Goal: Task Accomplishment & Management: Use online tool/utility

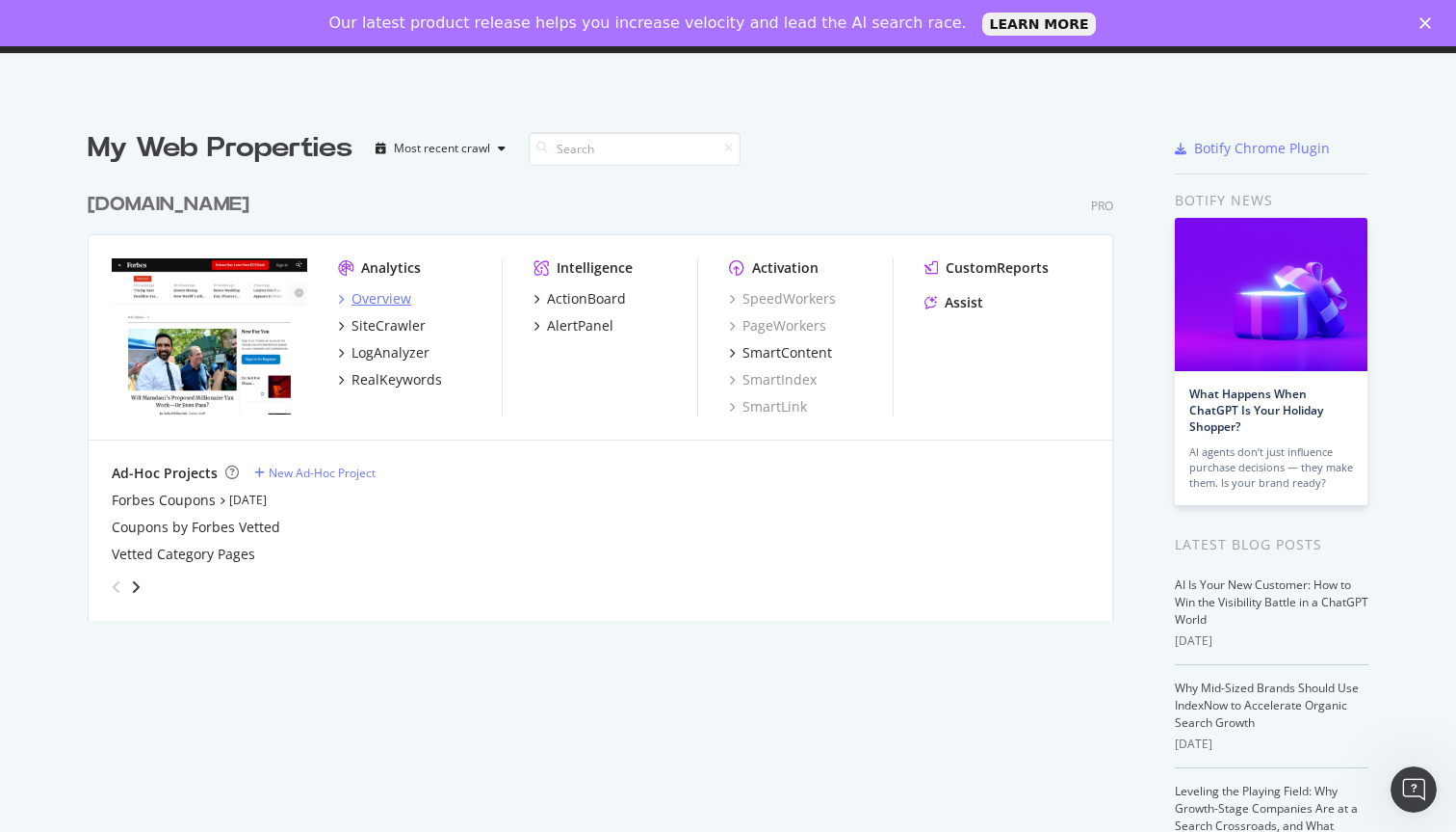
click at [374, 300] on div "Overview" at bounding box center [380, 299] width 59 height 19
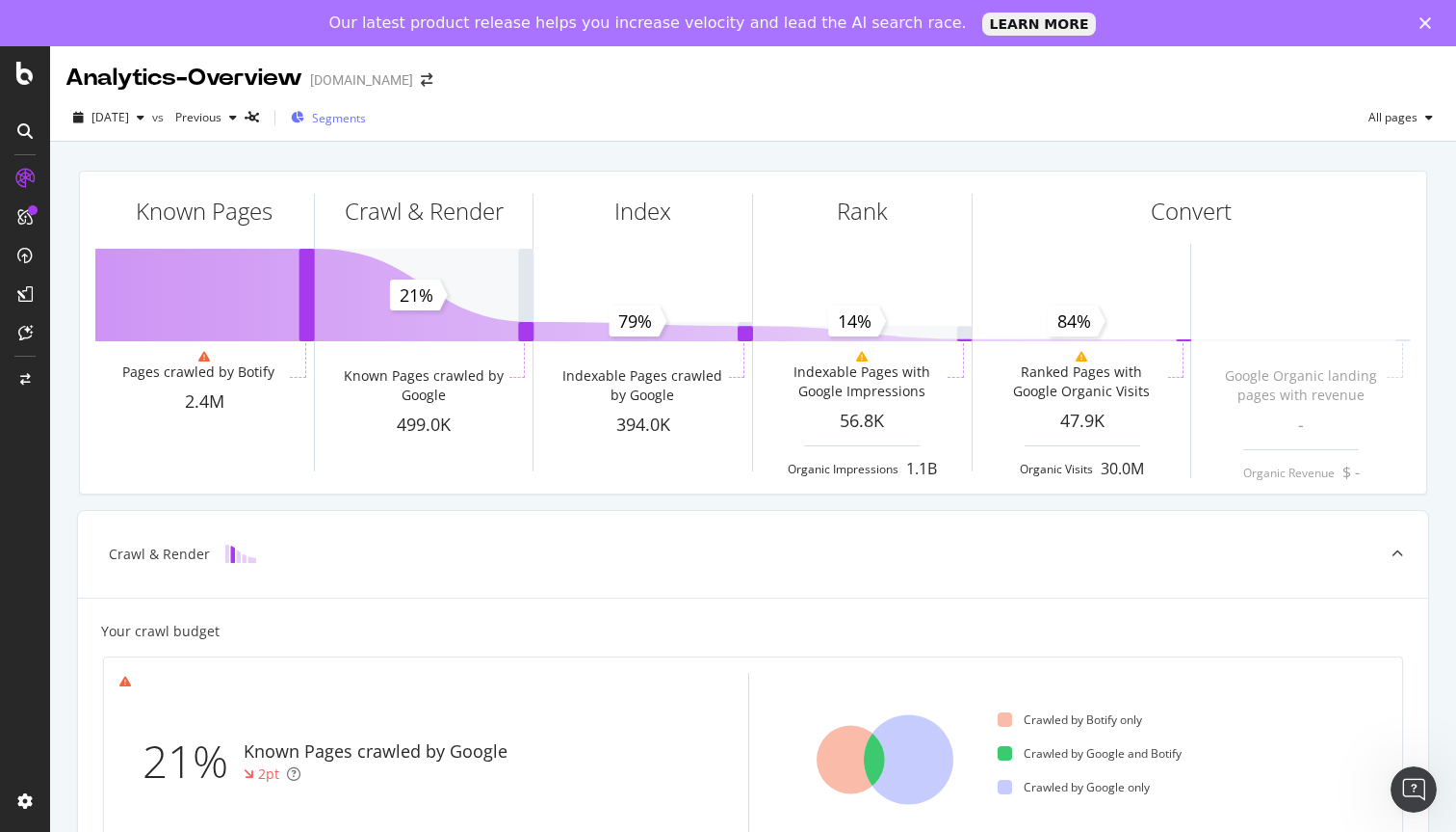
click at [366, 123] on span "Segments" at bounding box center [338, 118] width 53 height 17
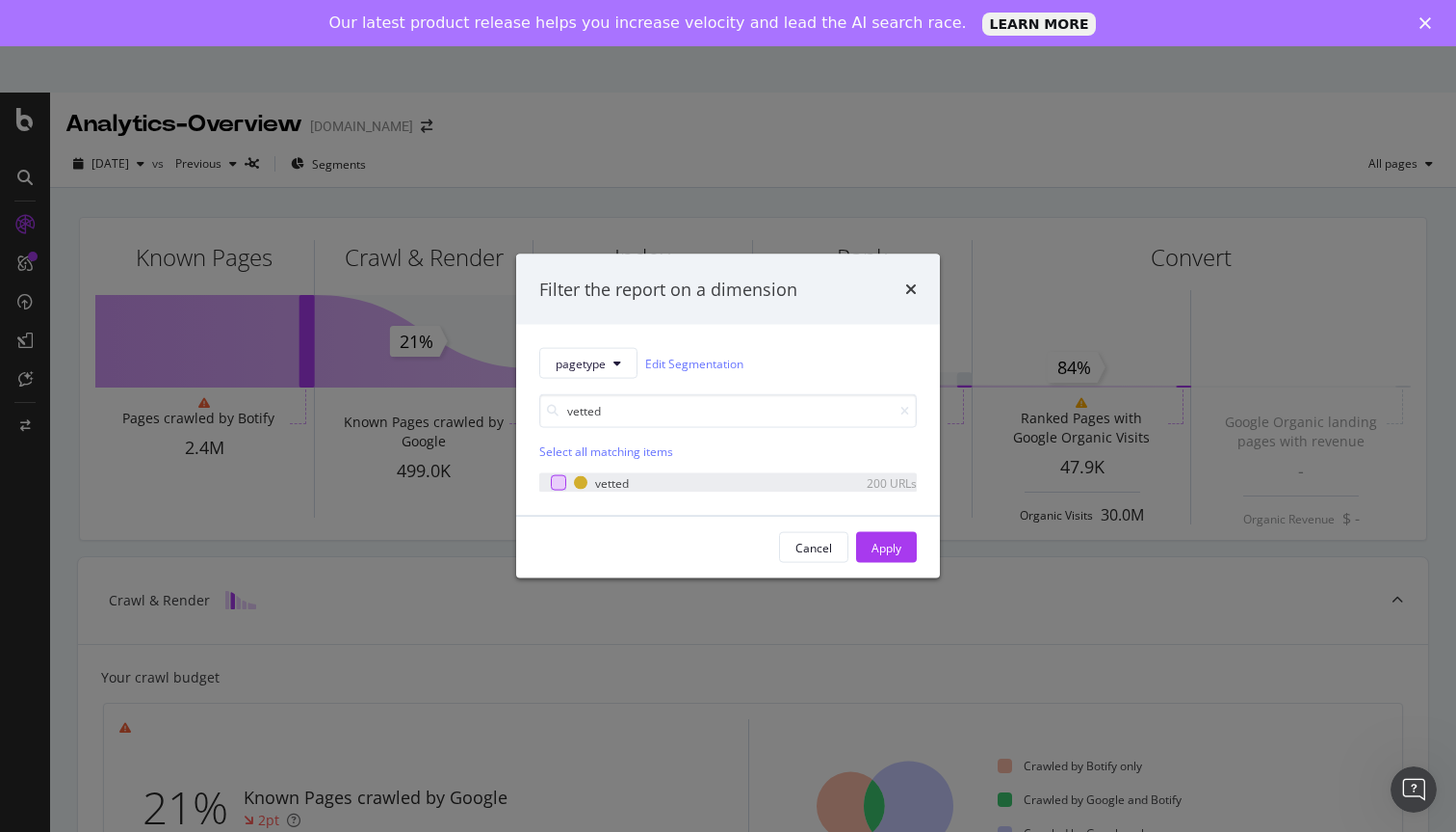
click at [559, 485] on div "modal" at bounding box center [558, 483] width 16 height 16
click at [613, 416] on input "vetted" at bounding box center [728, 411] width 377 height 34
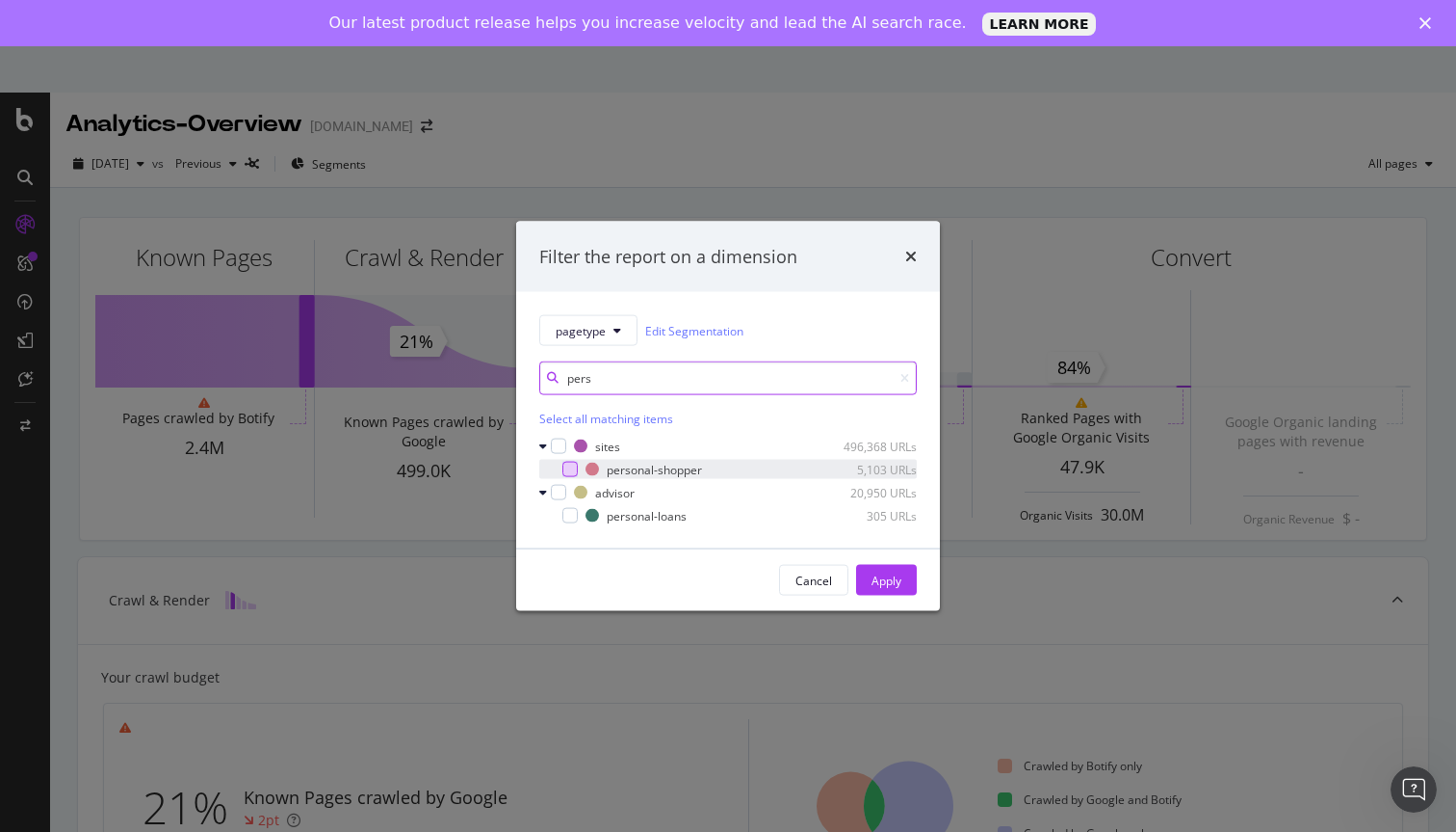
type input "pers"
click at [570, 471] on div "modal" at bounding box center [570, 469] width 16 height 16
click at [872, 573] on div "Apply" at bounding box center [886, 579] width 30 height 17
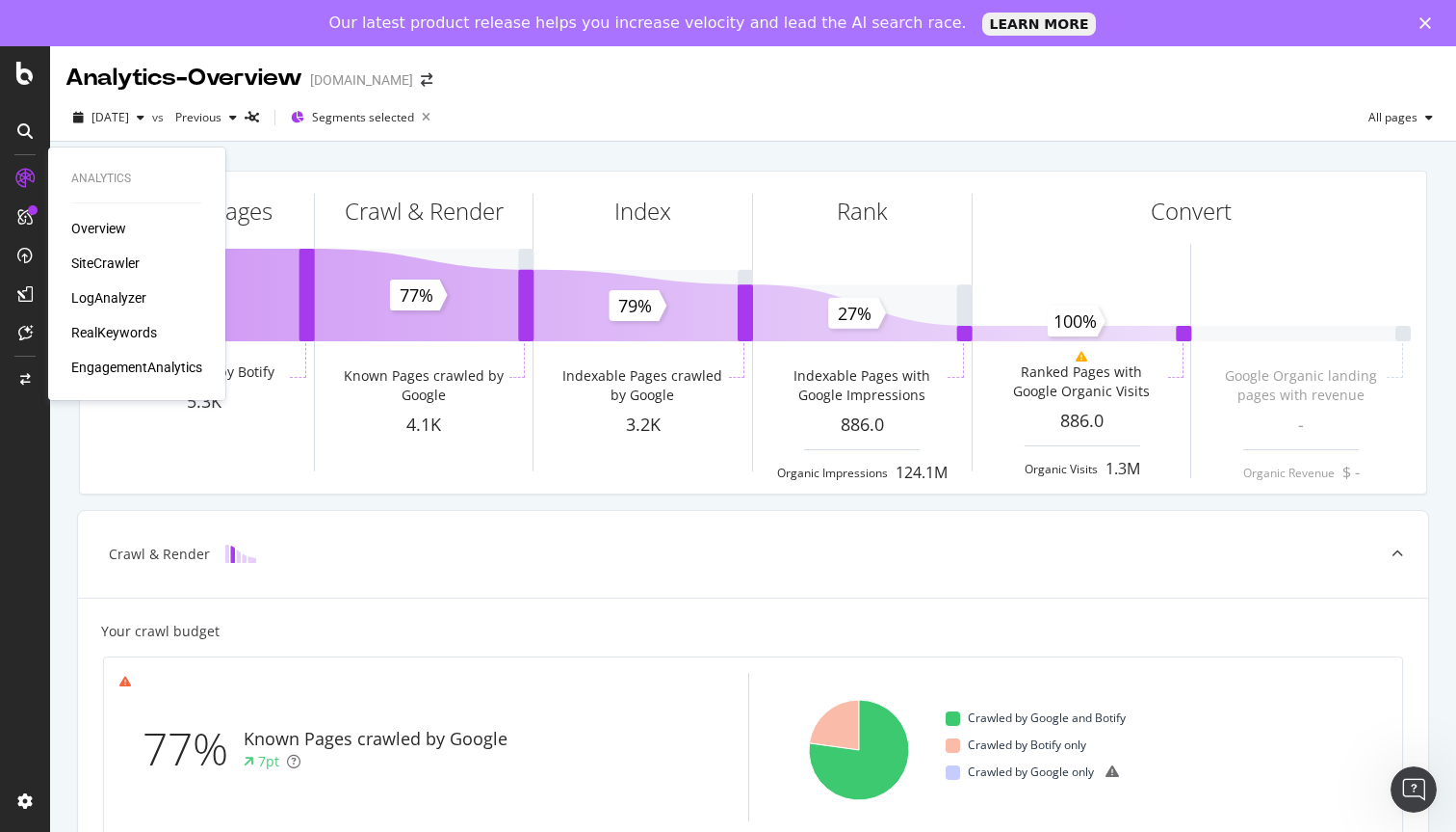
click at [121, 268] on div "SiteCrawler" at bounding box center [105, 263] width 68 height 19
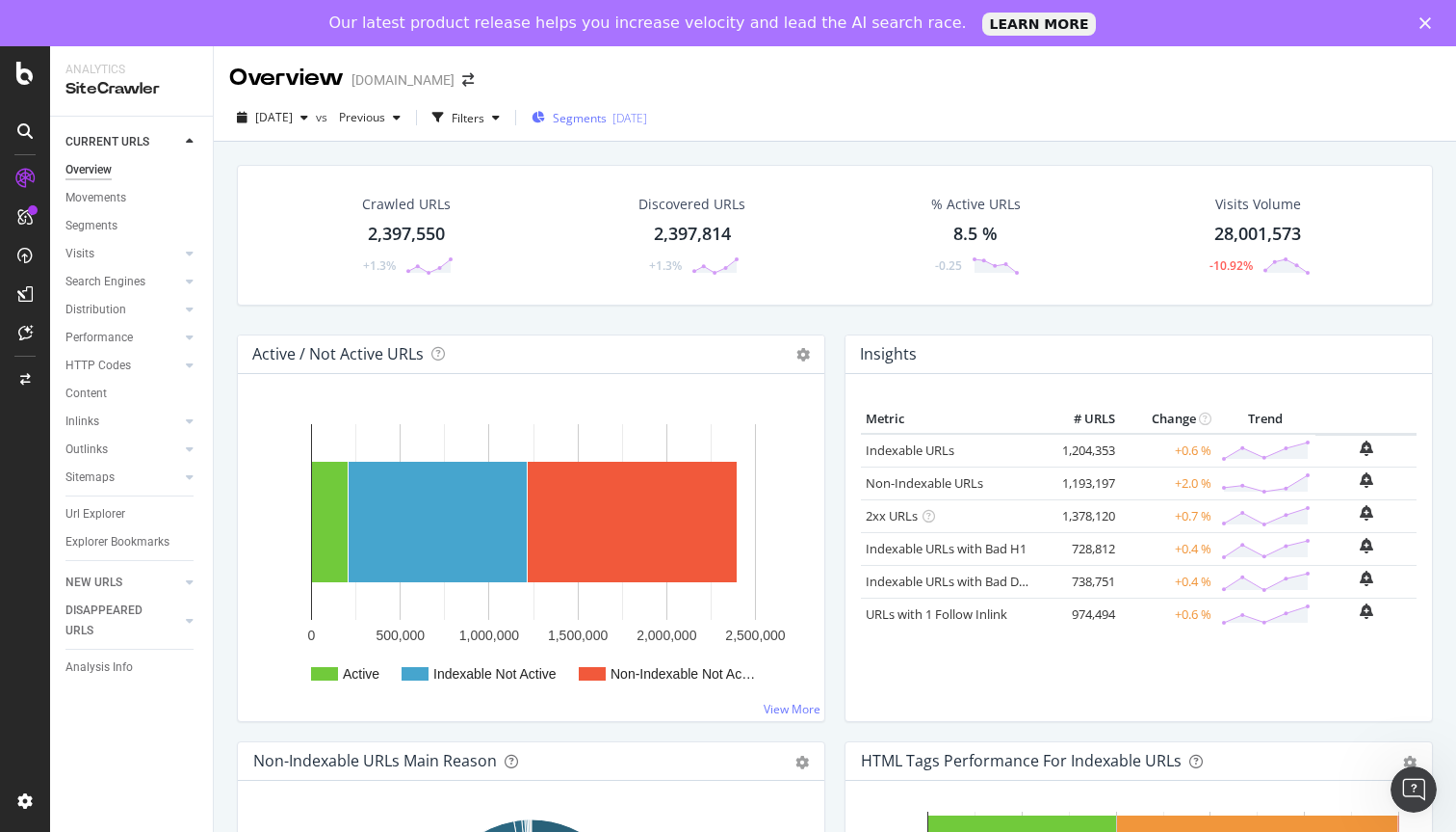
click at [590, 121] on div "Segments [DATE]" at bounding box center [589, 118] width 116 height 17
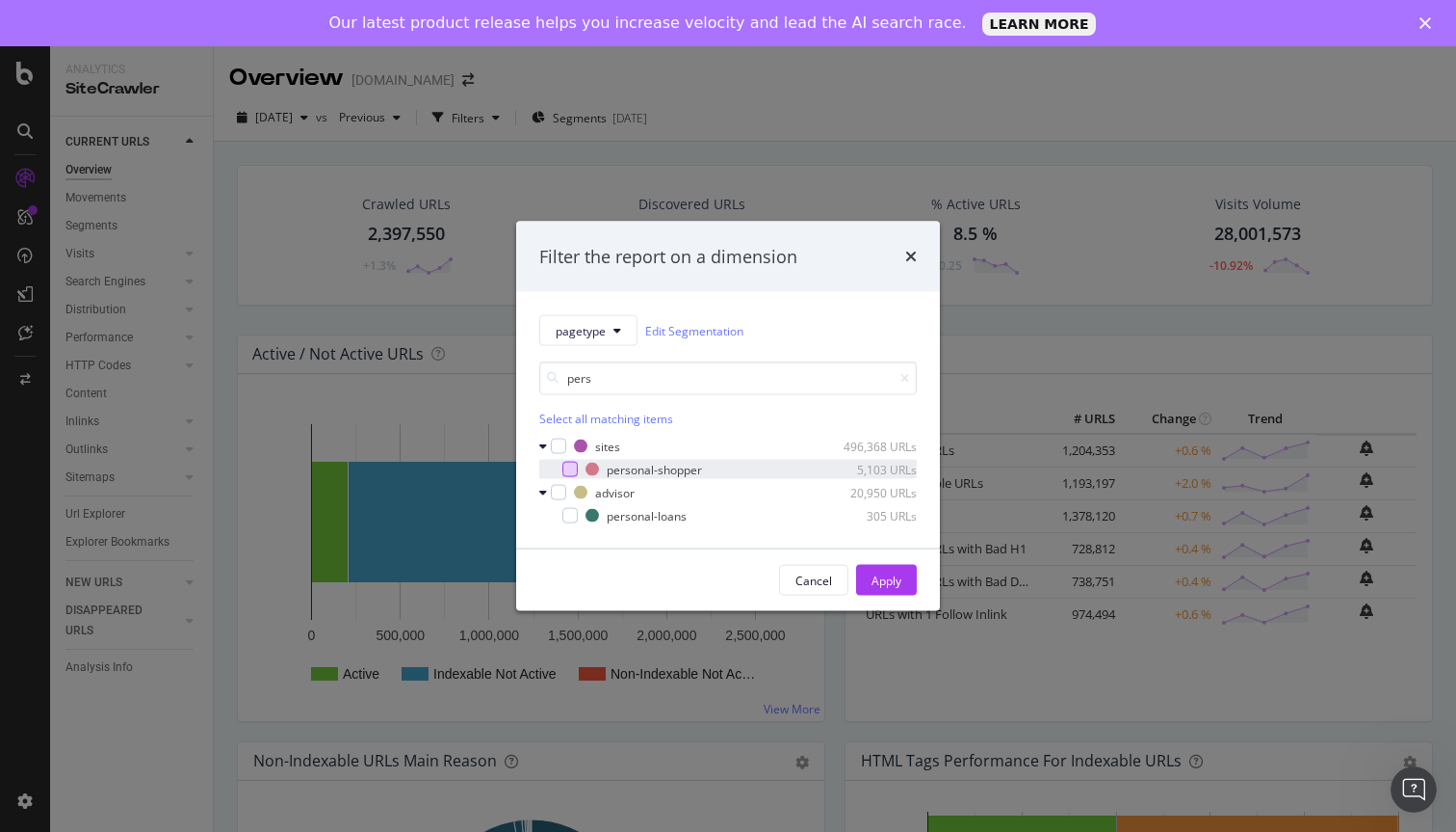
type input "pers"
click at [568, 466] on div "modal" at bounding box center [570, 469] width 16 height 16
click at [875, 572] on div "Apply" at bounding box center [886, 579] width 30 height 17
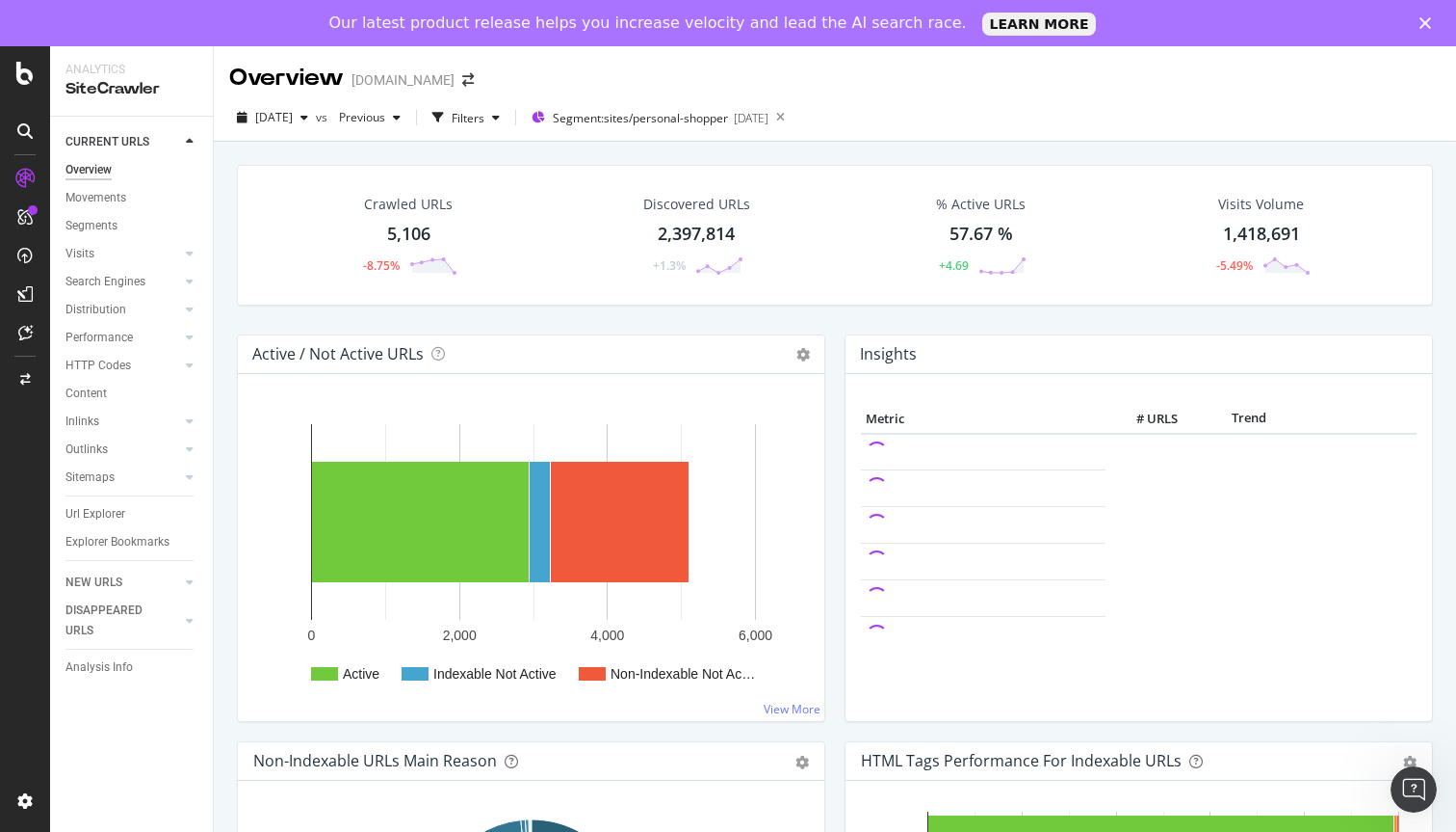
click at [412, 240] on div "5,106" at bounding box center [408, 235] width 44 height 25
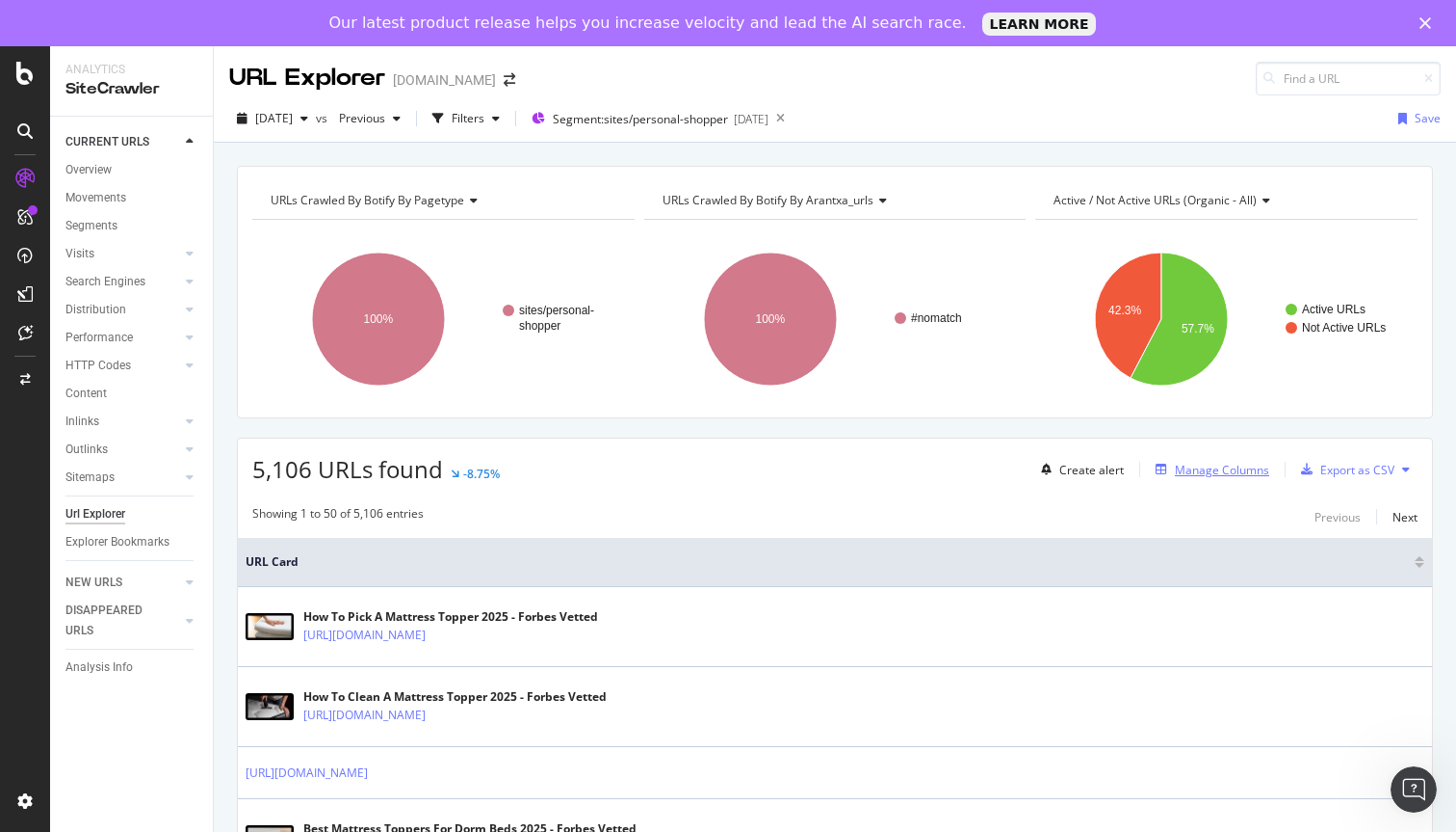
click at [1243, 463] on div "Manage Columns" at bounding box center [1222, 469] width 94 height 17
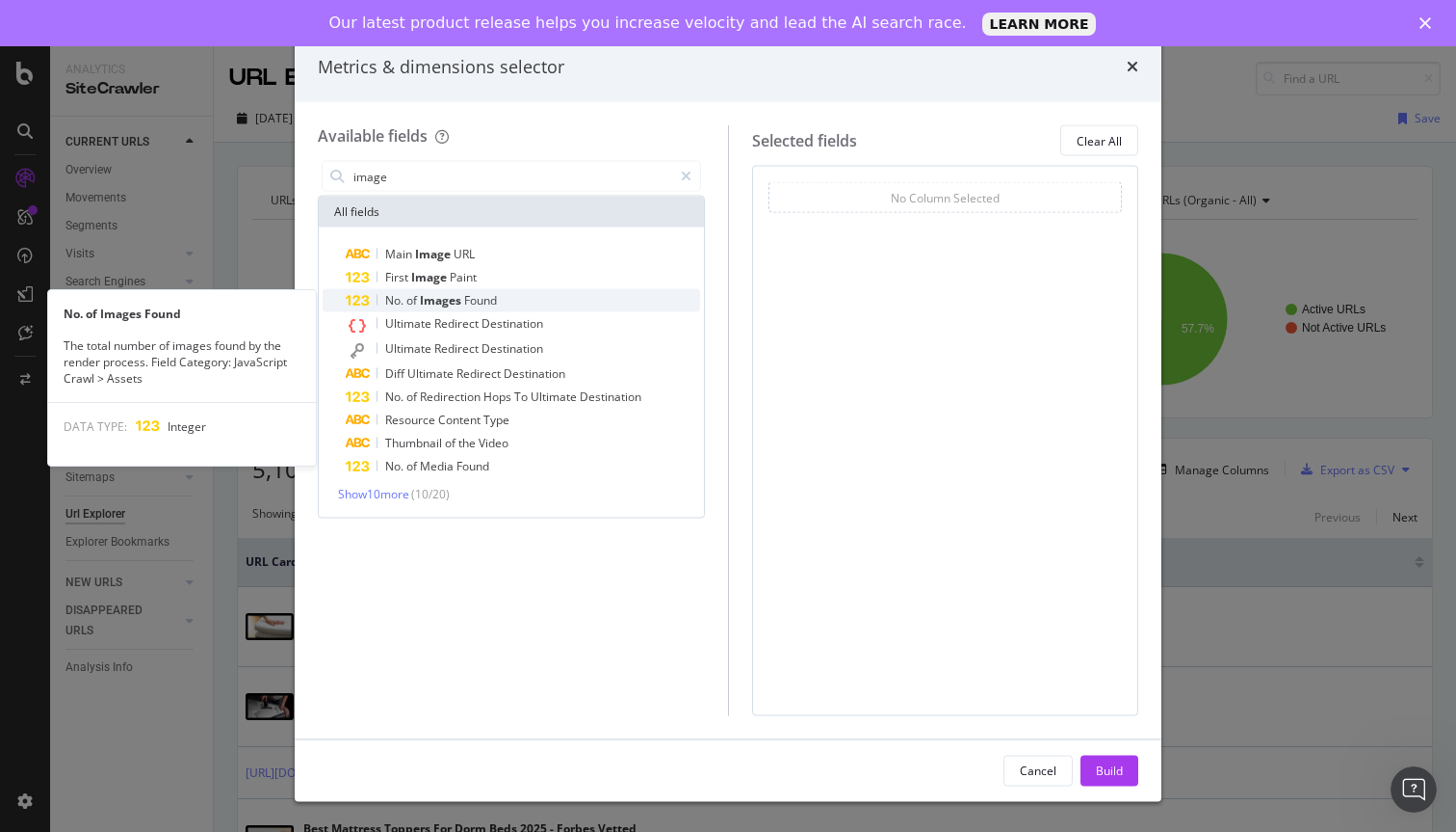
type input "image"
click at [590, 303] on div "No. of Images Found" at bounding box center [523, 301] width 354 height 23
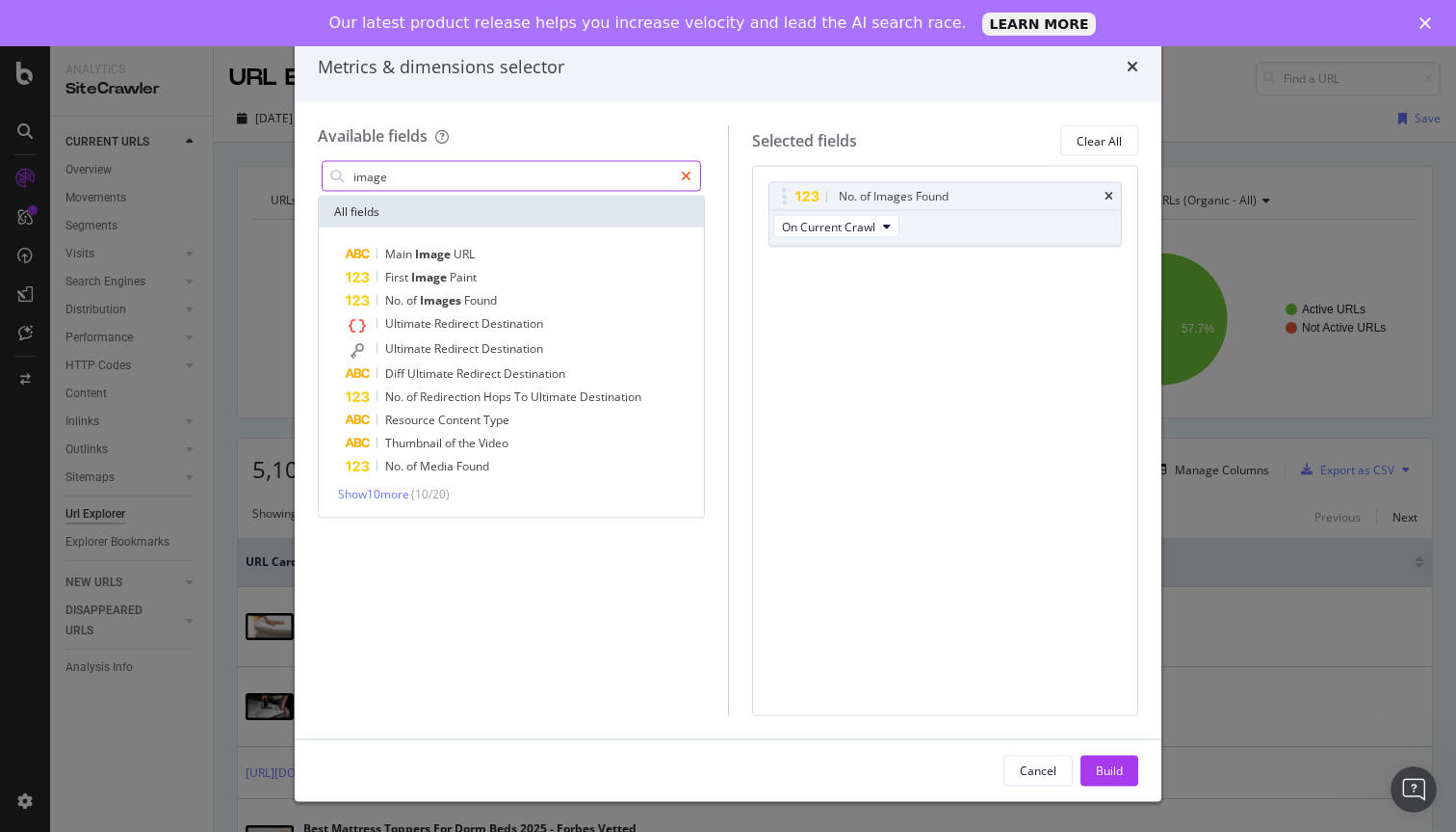
click at [689, 176] on icon "modal" at bounding box center [686, 176] width 11 height 14
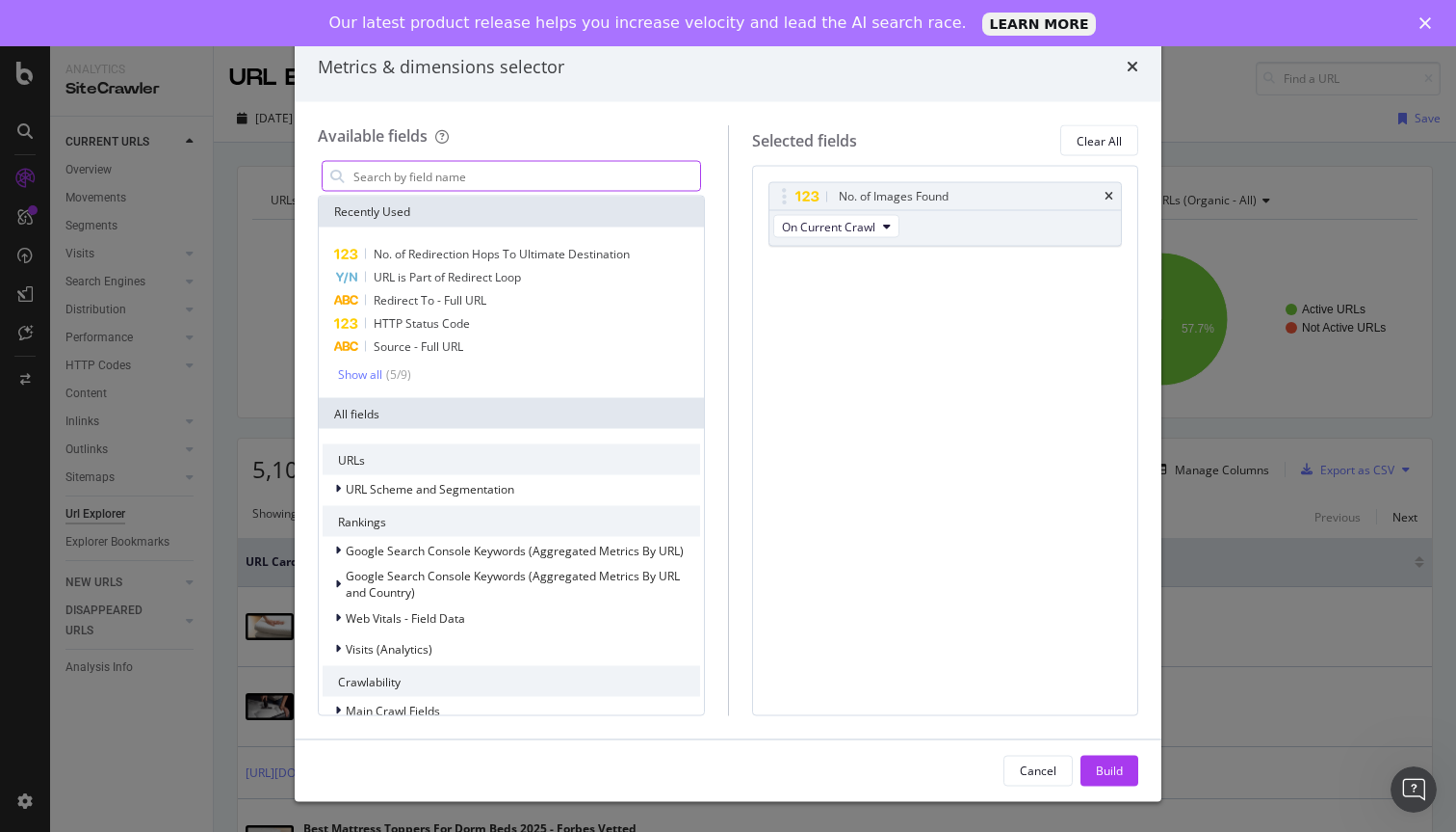
click at [586, 181] on input "modal" at bounding box center [525, 176] width 348 height 29
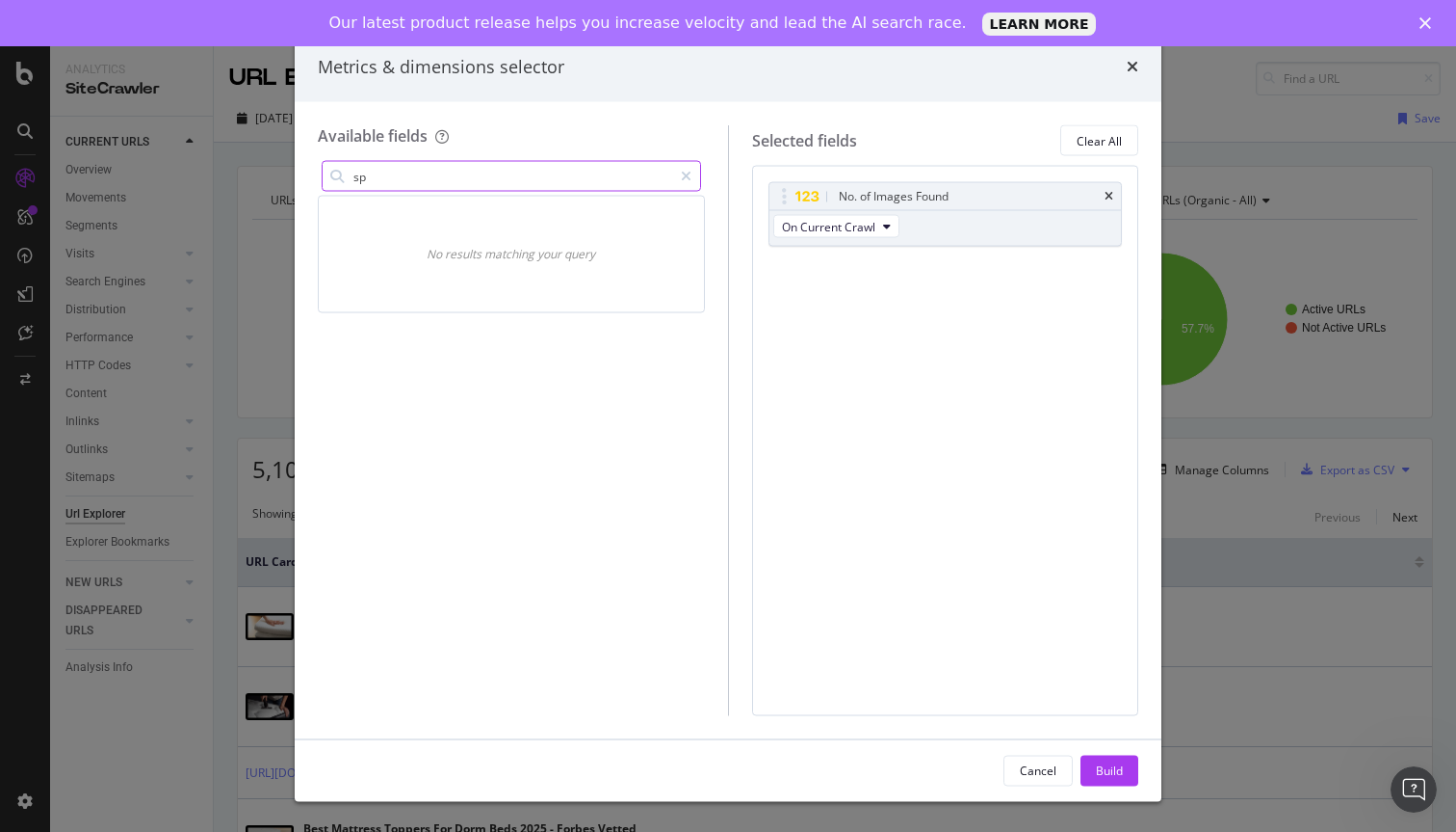
type input "s"
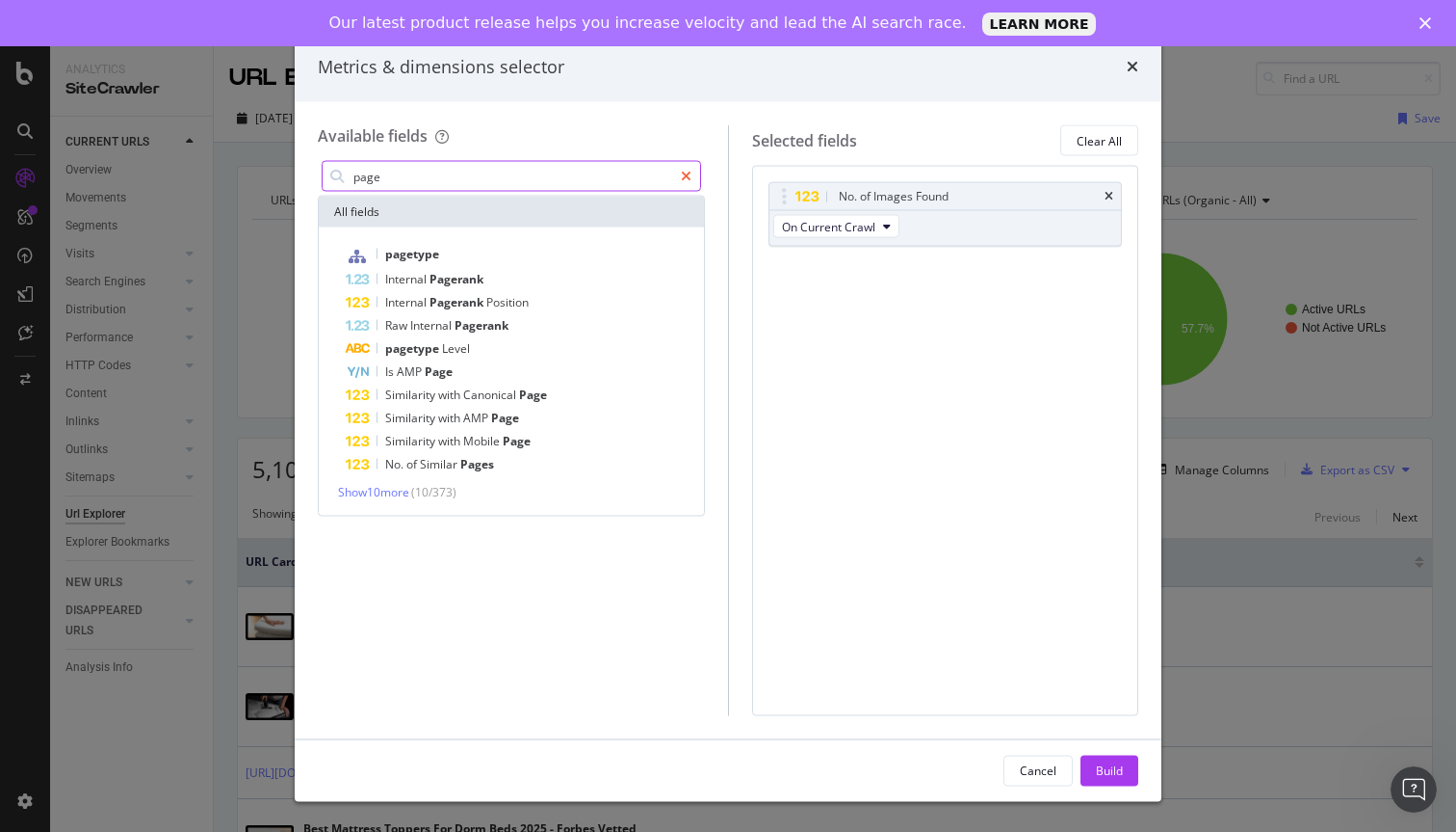
type input "page"
click at [685, 177] on icon "modal" at bounding box center [686, 176] width 11 height 14
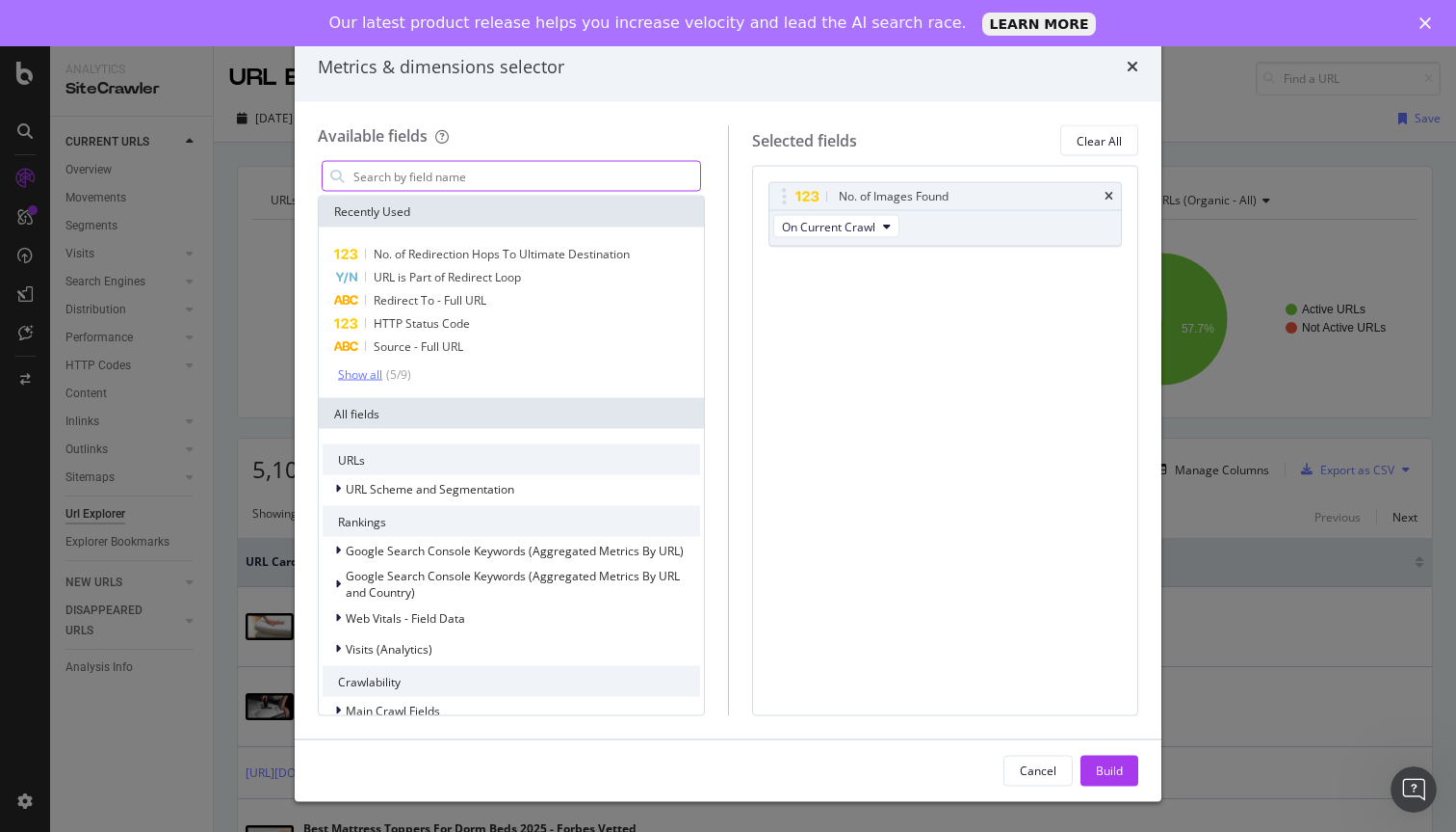
click at [388, 371] on div "( 5 / 9 )" at bounding box center [397, 374] width 29 height 17
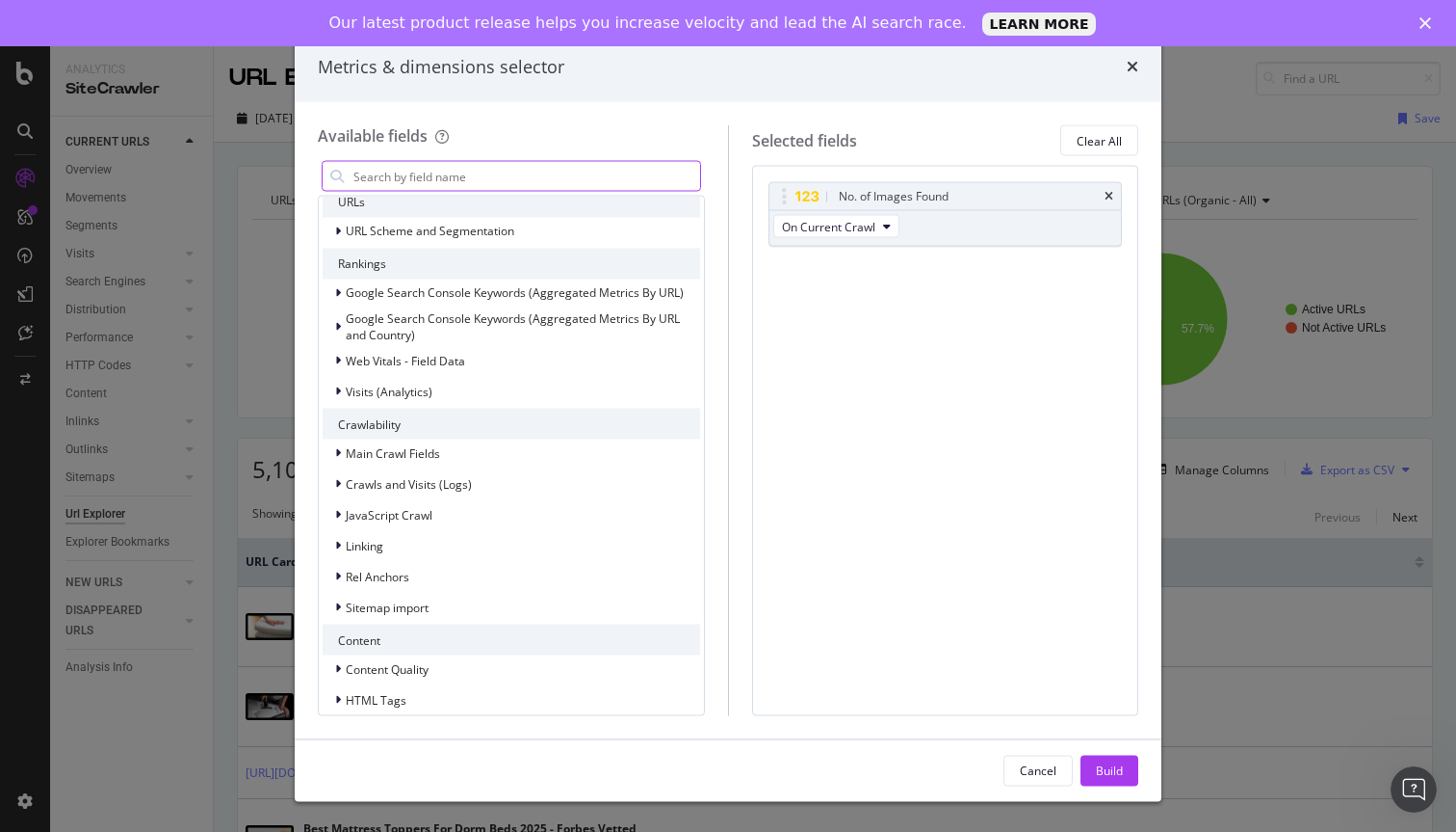
scroll to position [345, 0]
click at [412, 365] on span "Web Vitals - Field Data" at bounding box center [406, 363] width 120 height 17
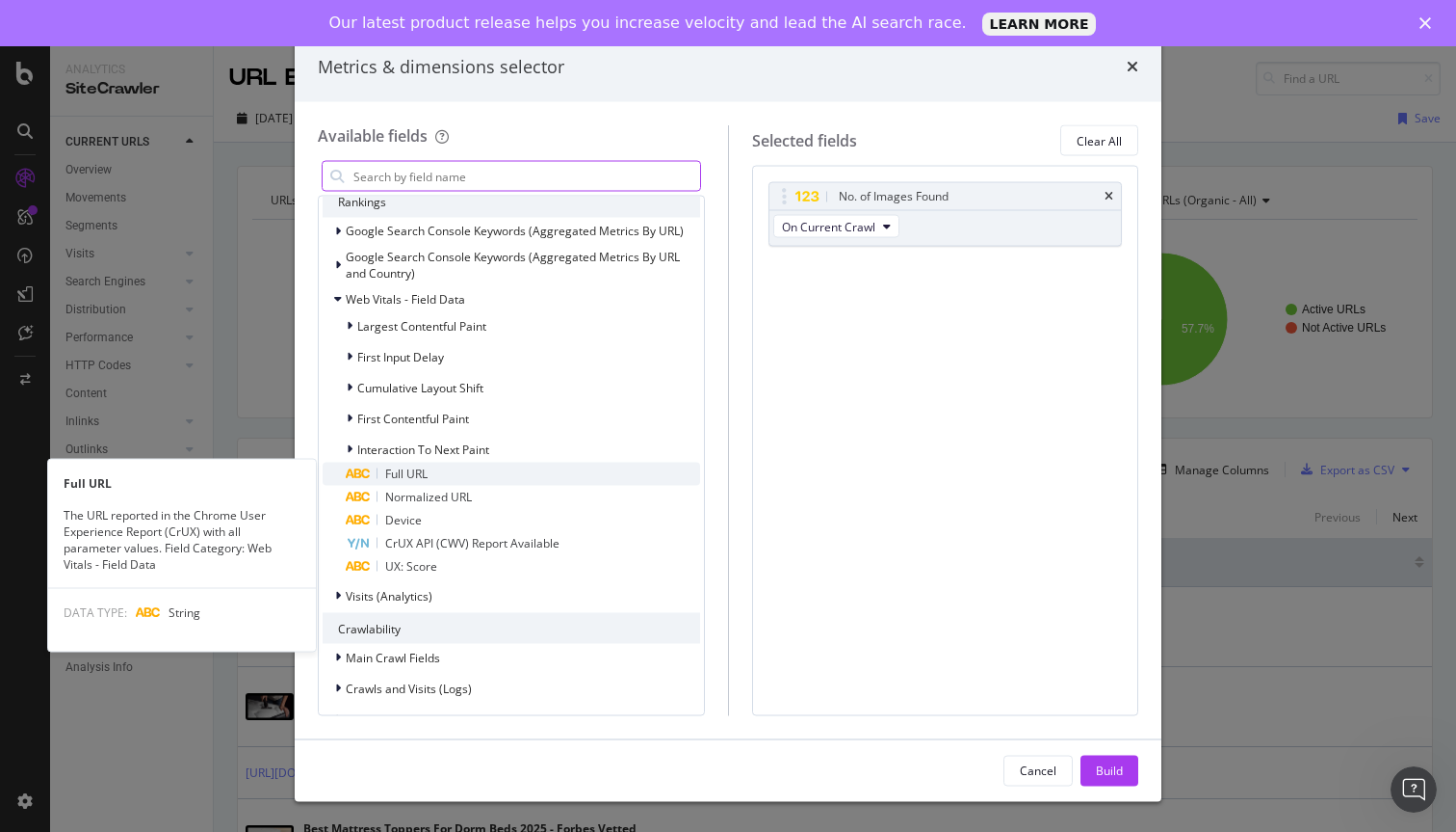
scroll to position [416, 0]
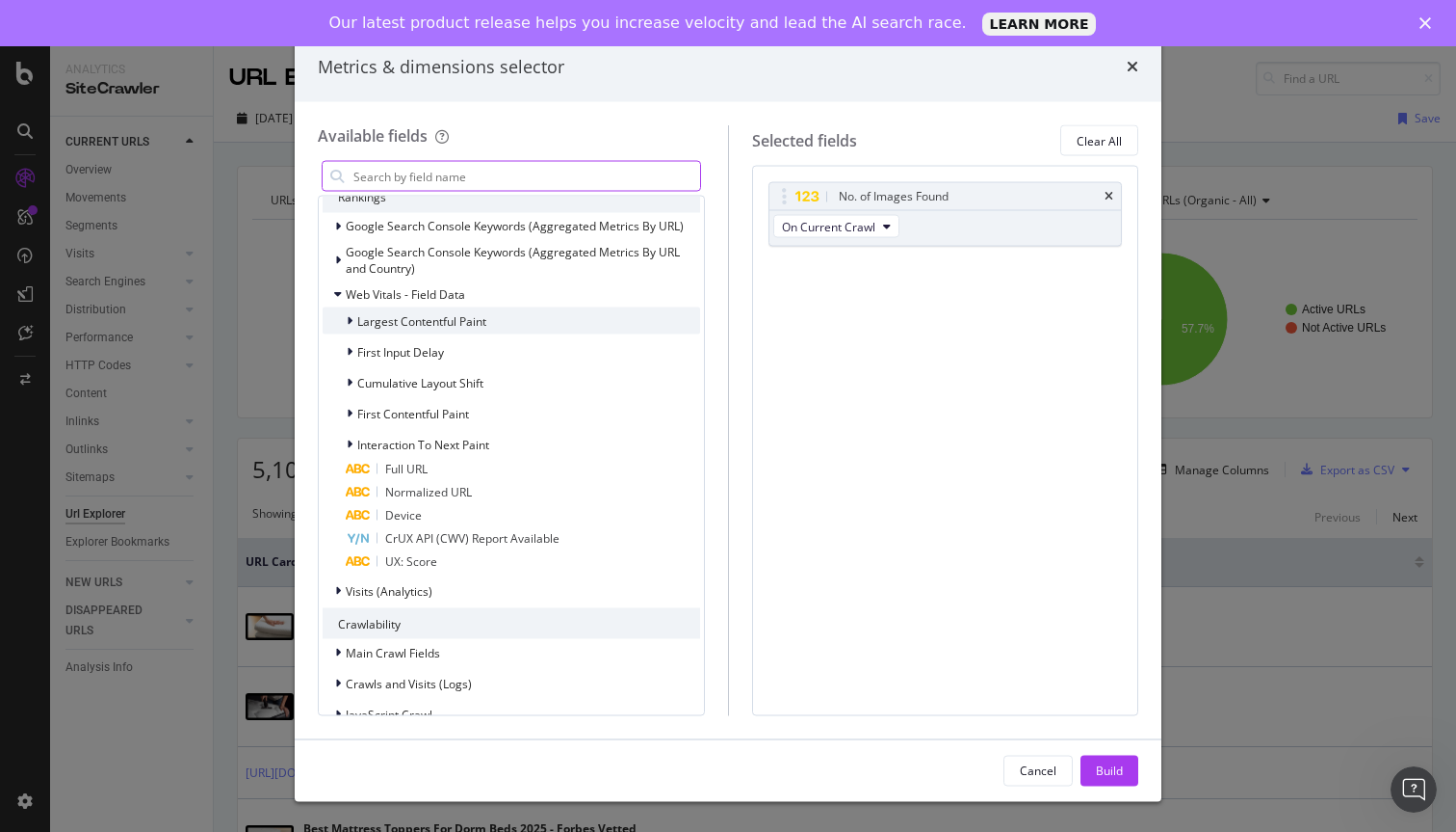
click at [391, 313] on span "Largest Contentful Paint" at bounding box center [421, 320] width 129 height 17
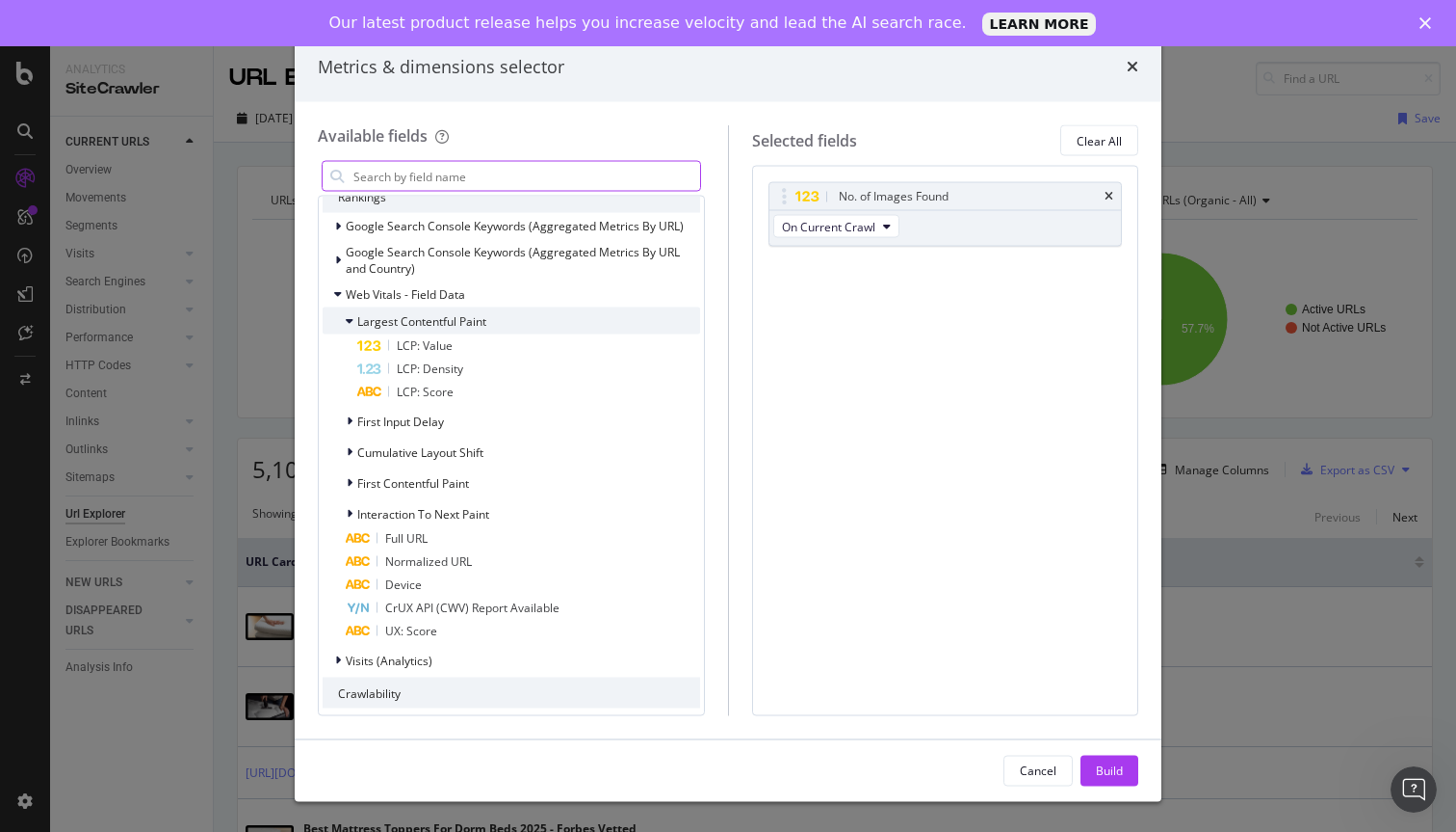
click at [392, 314] on span "Largest Contentful Paint" at bounding box center [421, 320] width 129 height 17
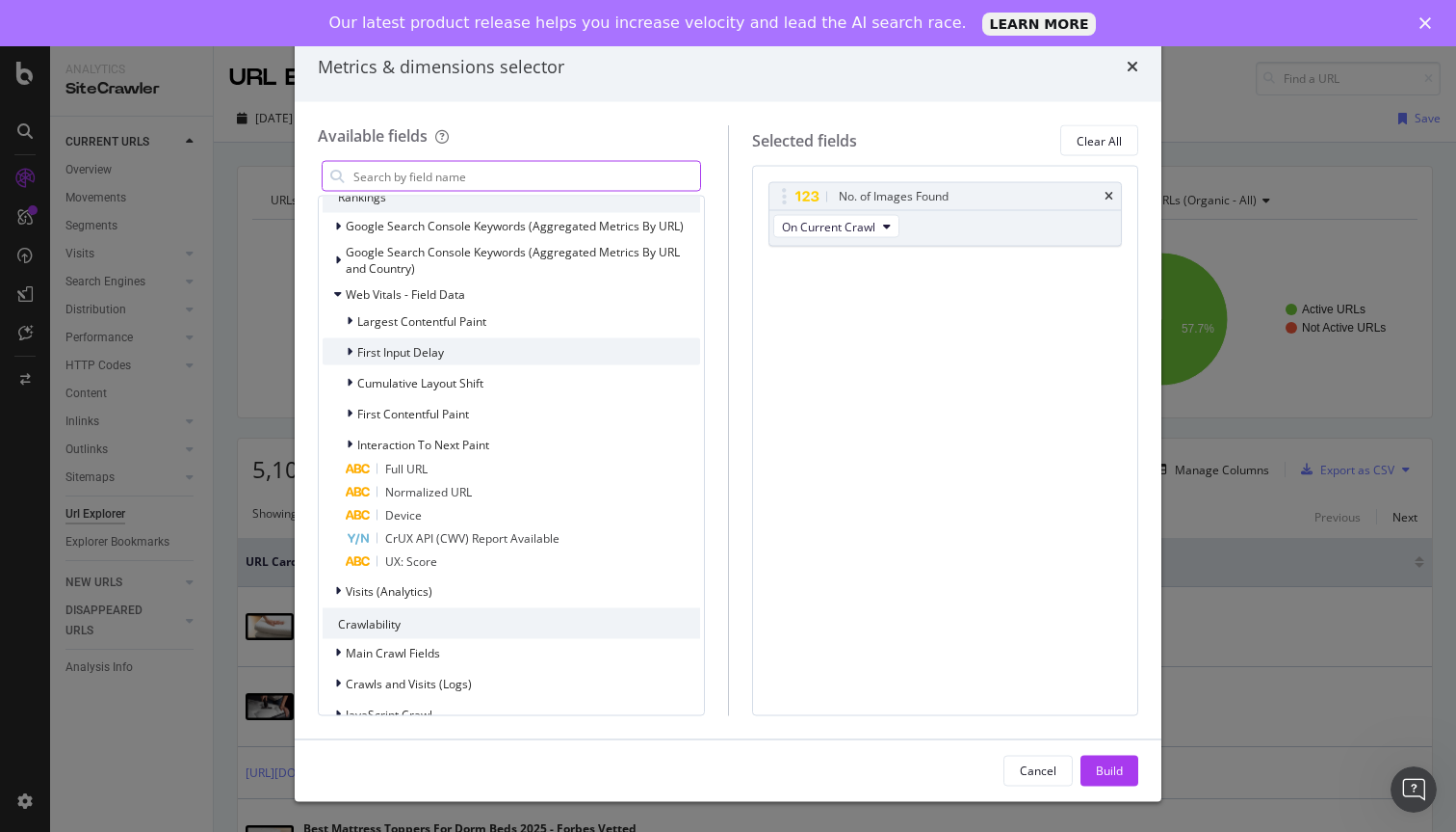
click at [392, 348] on span "First Input Delay" at bounding box center [400, 351] width 87 height 17
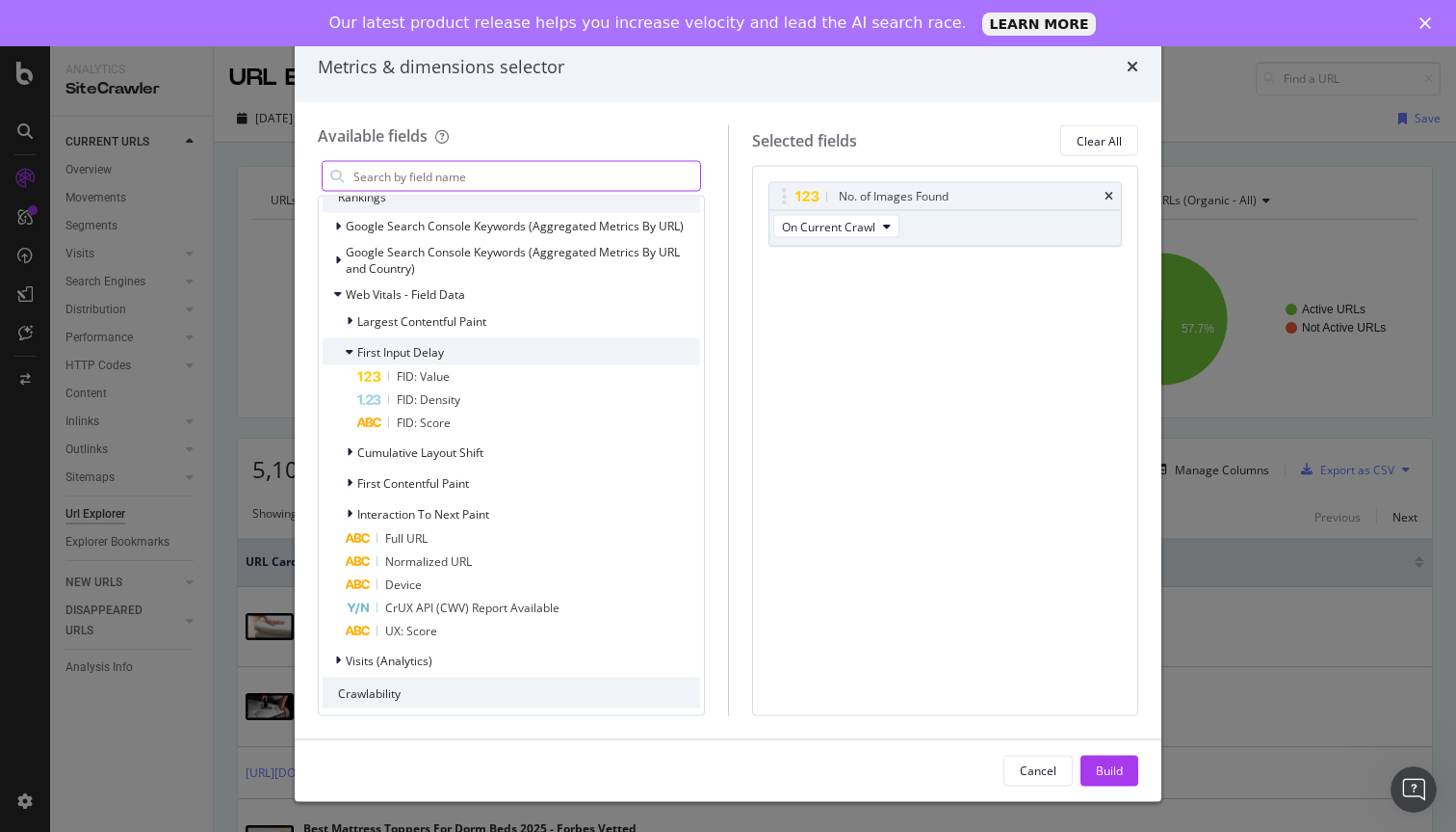
click at [392, 348] on span "First Input Delay" at bounding box center [400, 351] width 87 height 17
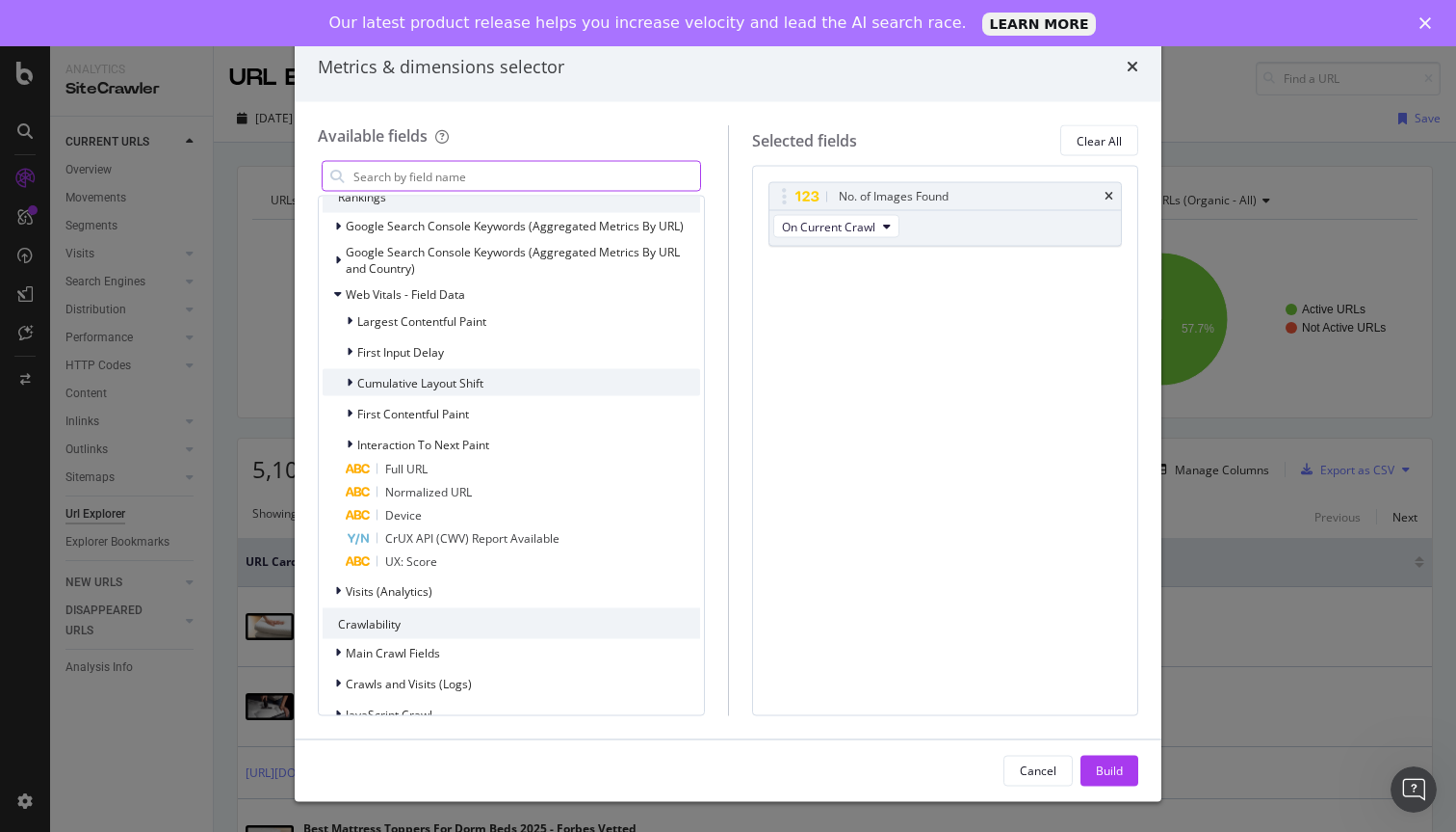
click at [393, 383] on span "Cumulative Layout Shift" at bounding box center [420, 381] width 126 height 17
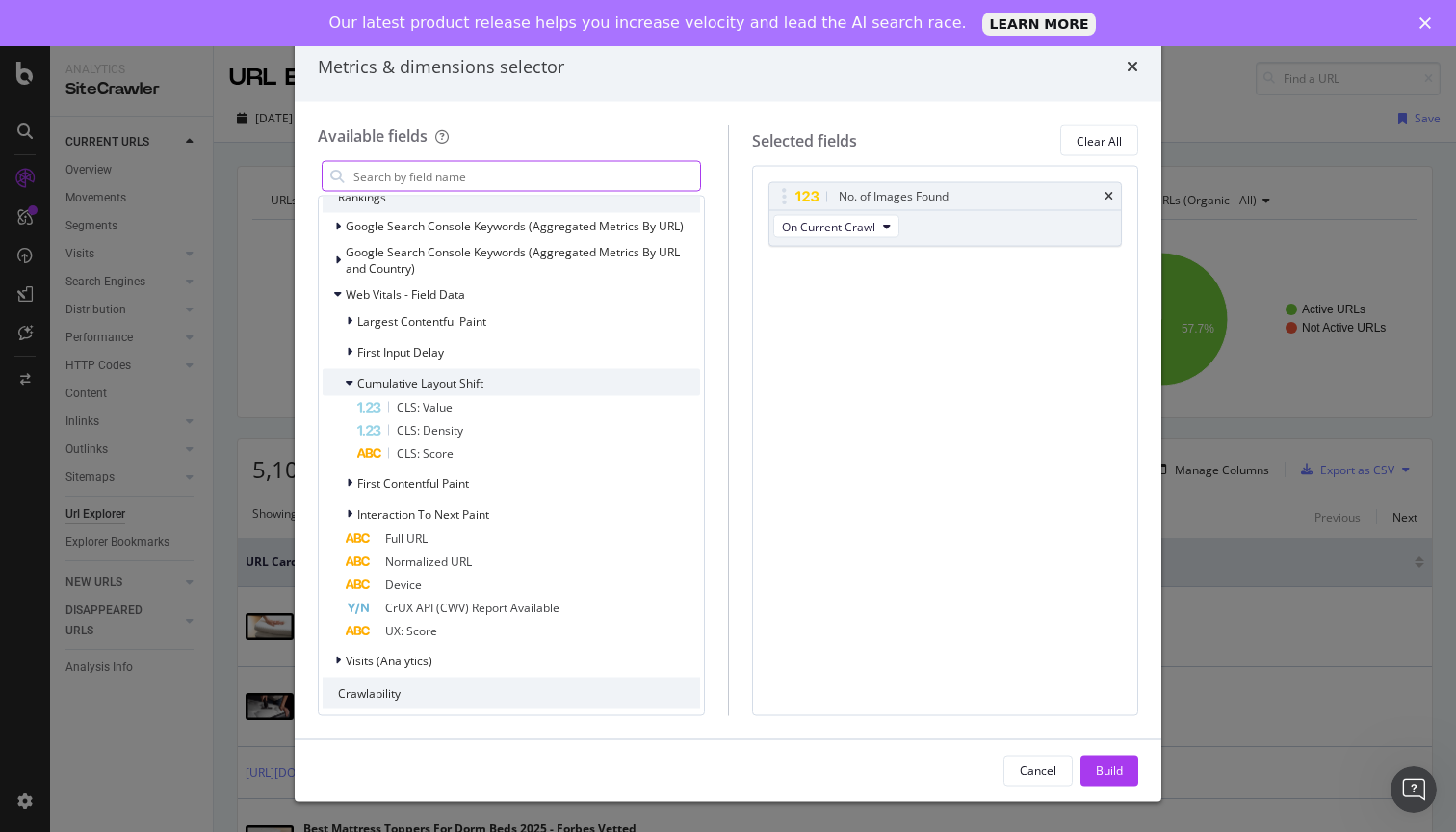
click at [393, 383] on span "Cumulative Layout Shift" at bounding box center [420, 381] width 126 height 17
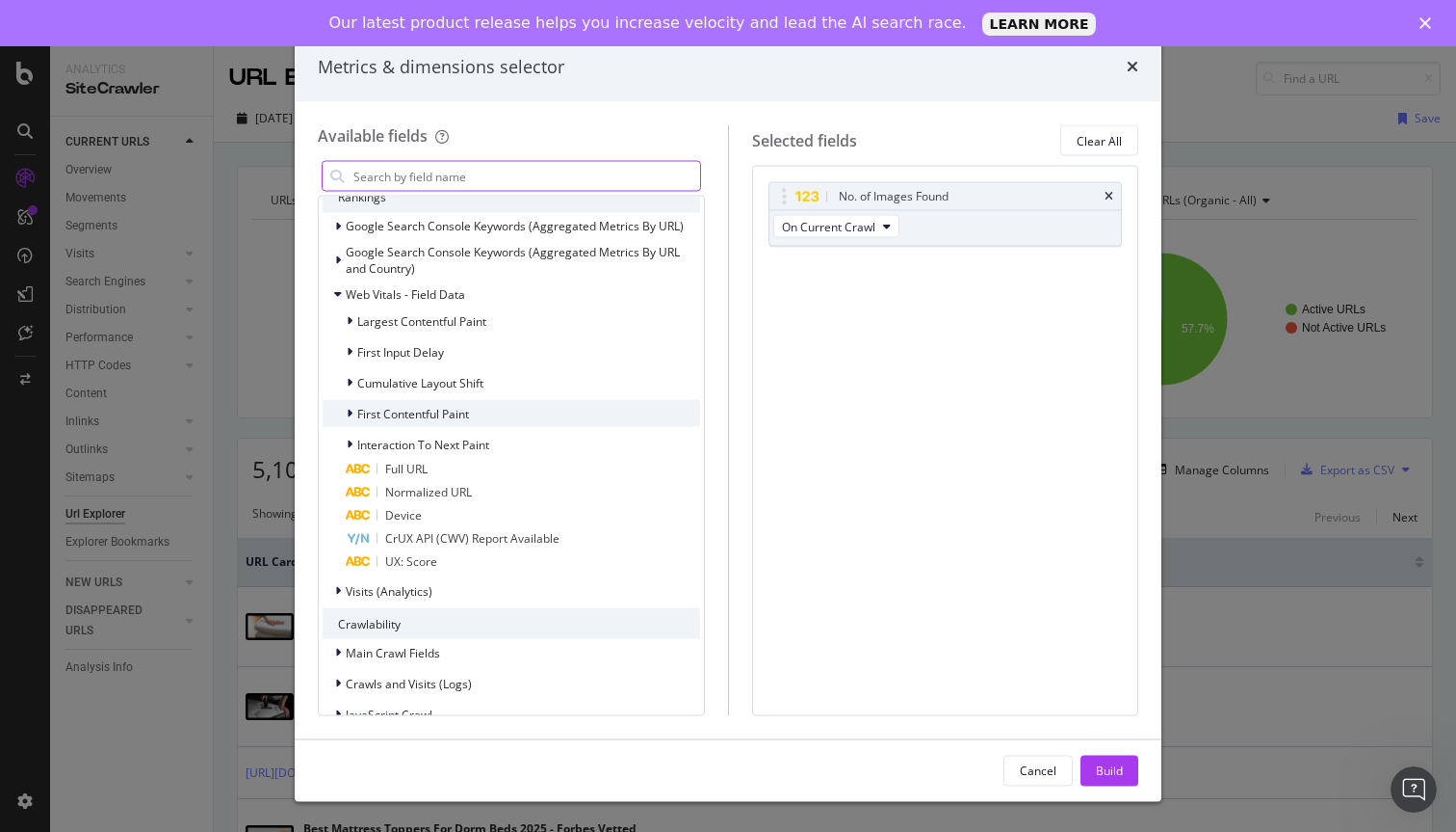
click at [395, 415] on span "First Contentful Paint" at bounding box center [412, 413] width 112 height 17
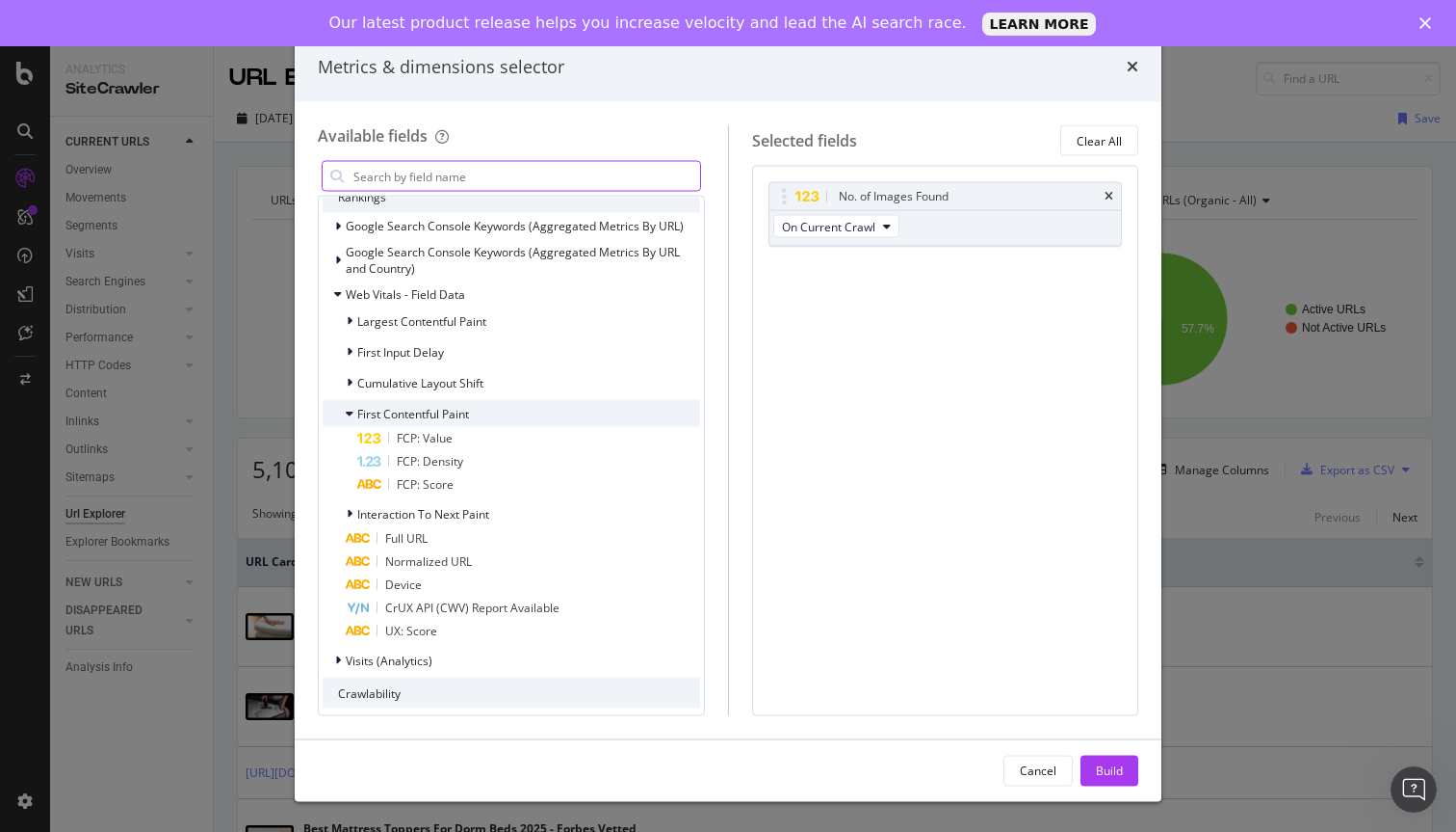
click at [395, 415] on span "First Contentful Paint" at bounding box center [412, 413] width 112 height 17
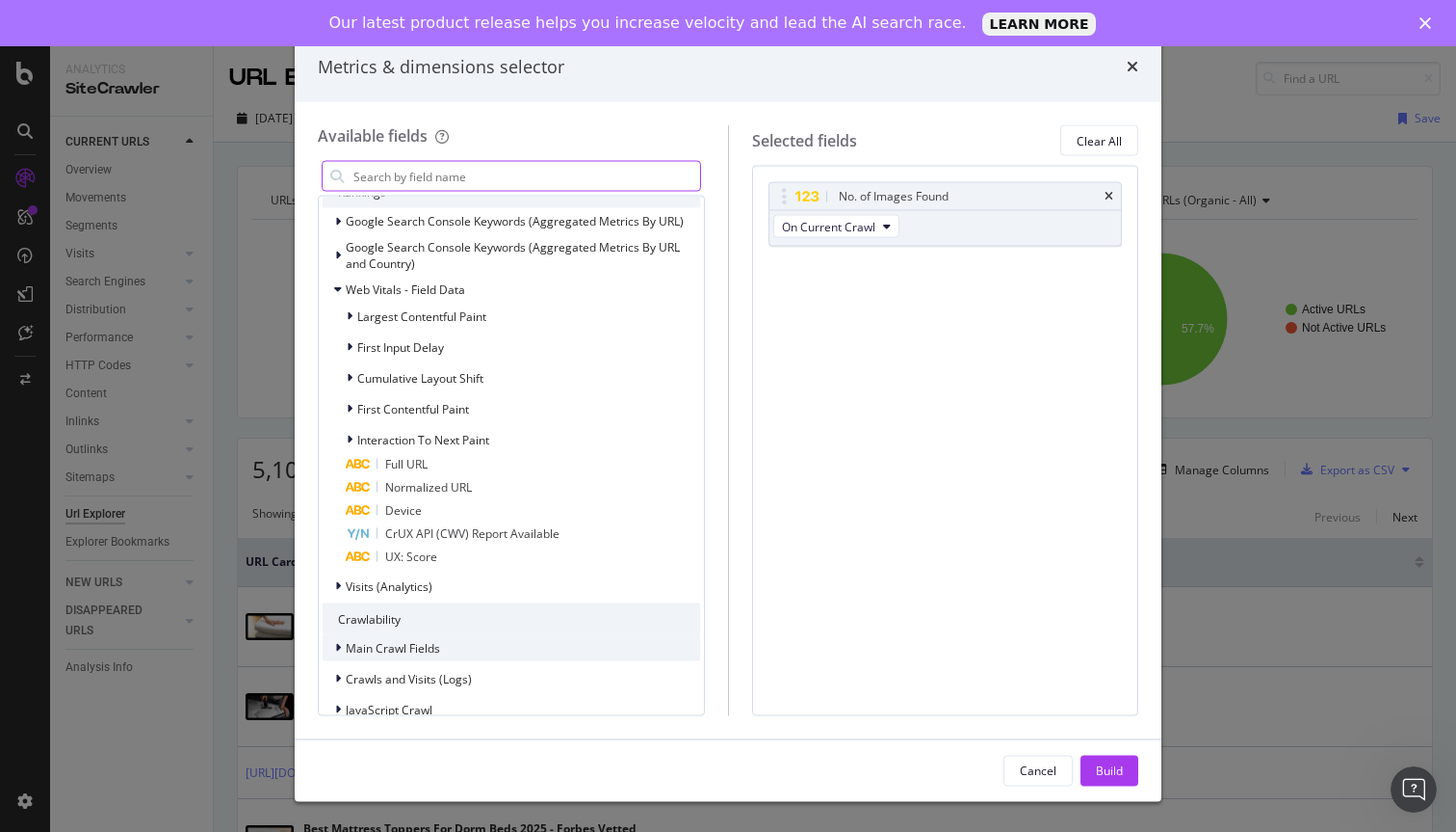
scroll to position [414, 0]
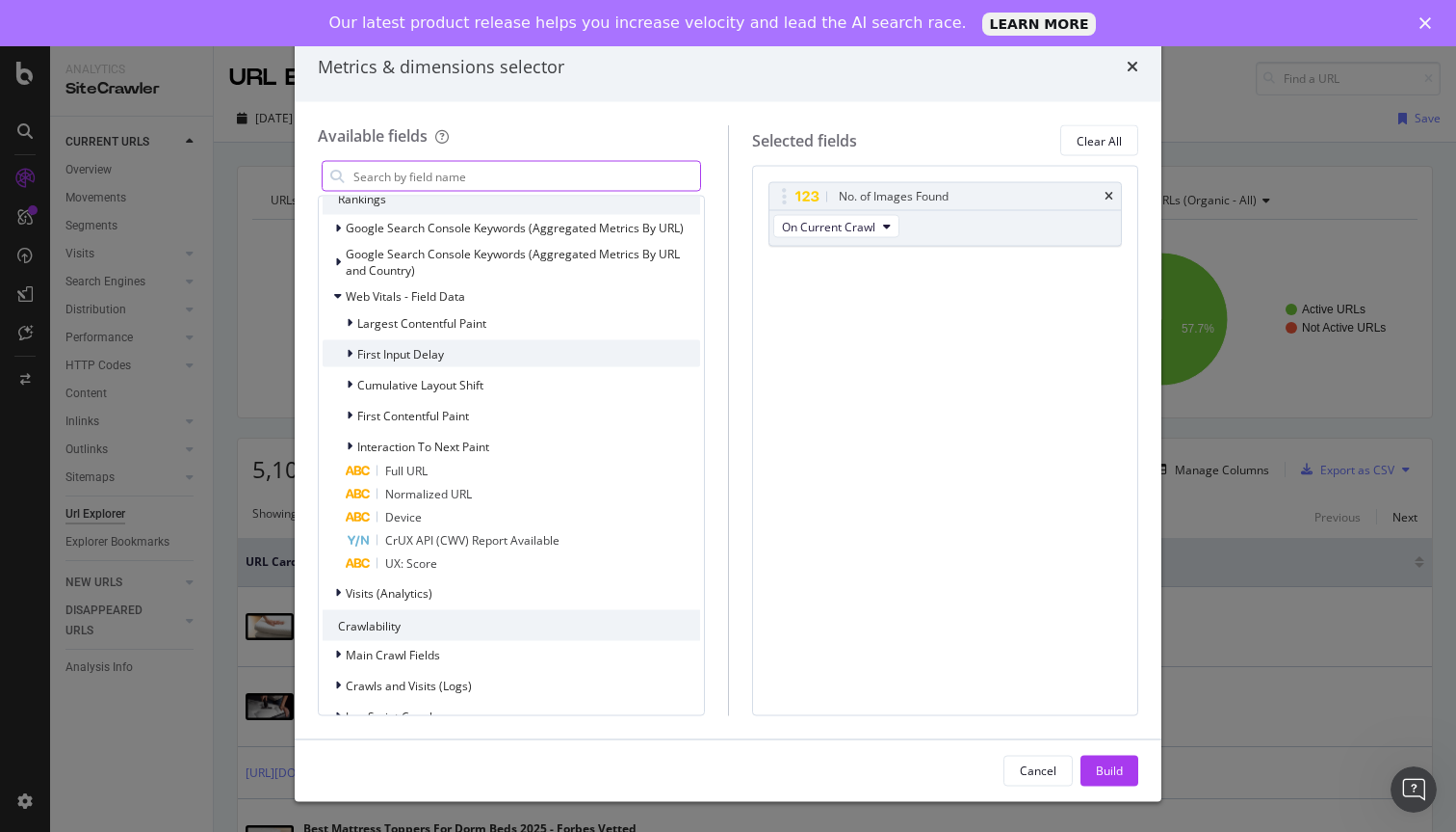
click at [397, 359] on span "First Input Delay" at bounding box center [400, 353] width 87 height 17
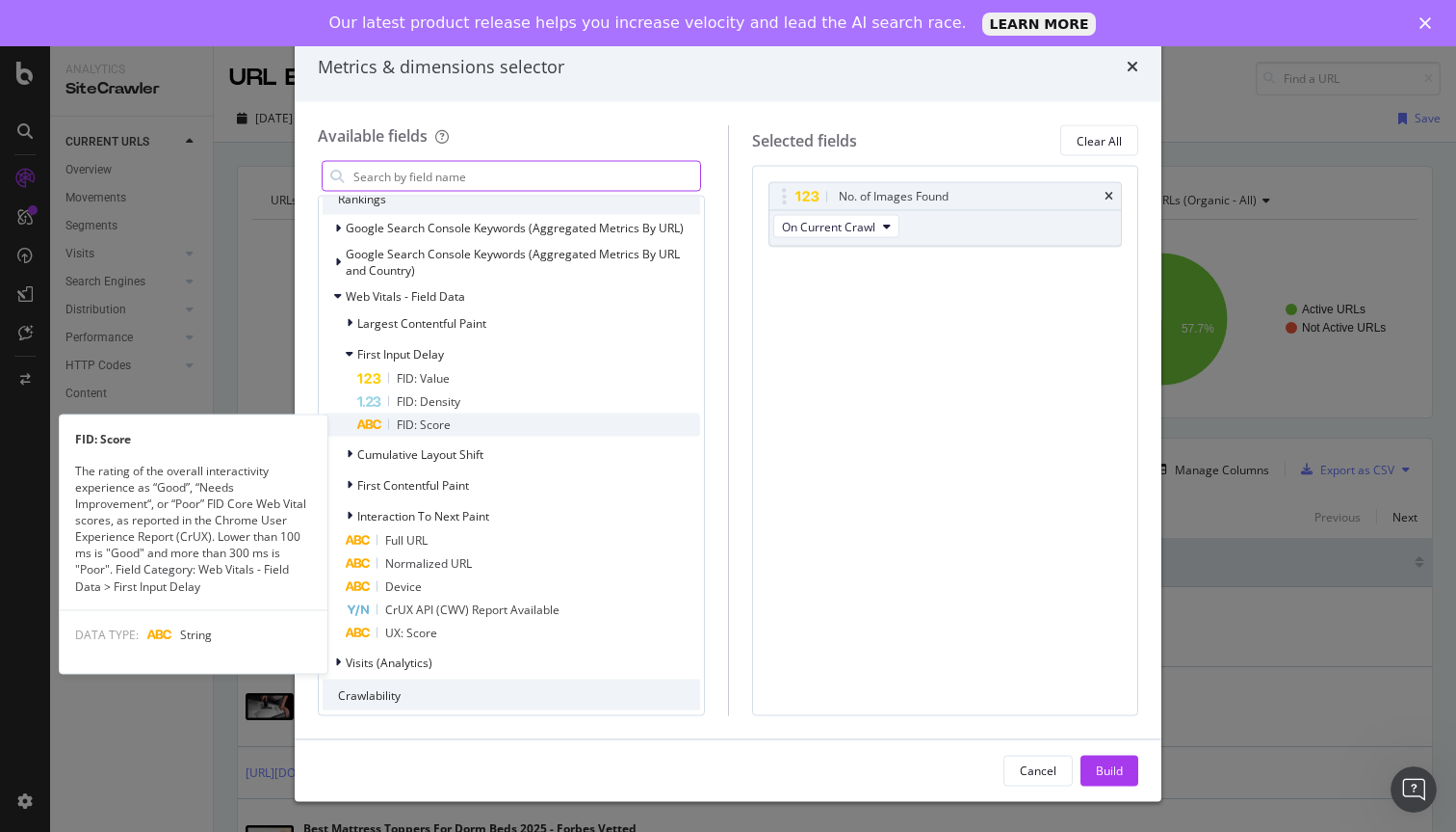
click at [410, 419] on span "FID: Score" at bounding box center [423, 424] width 53 height 17
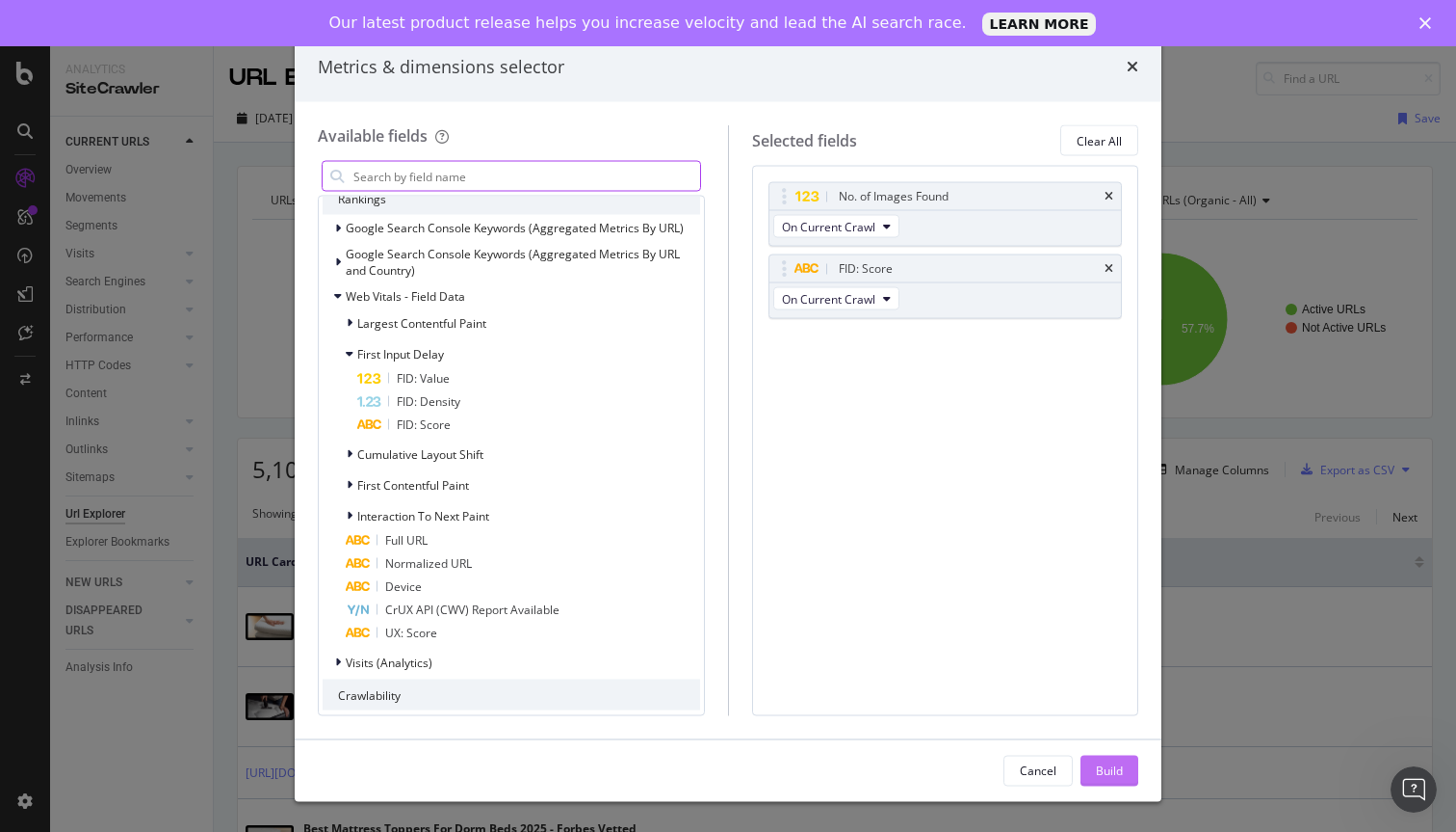
click at [1092, 767] on button "Build" at bounding box center [1109, 770] width 57 height 31
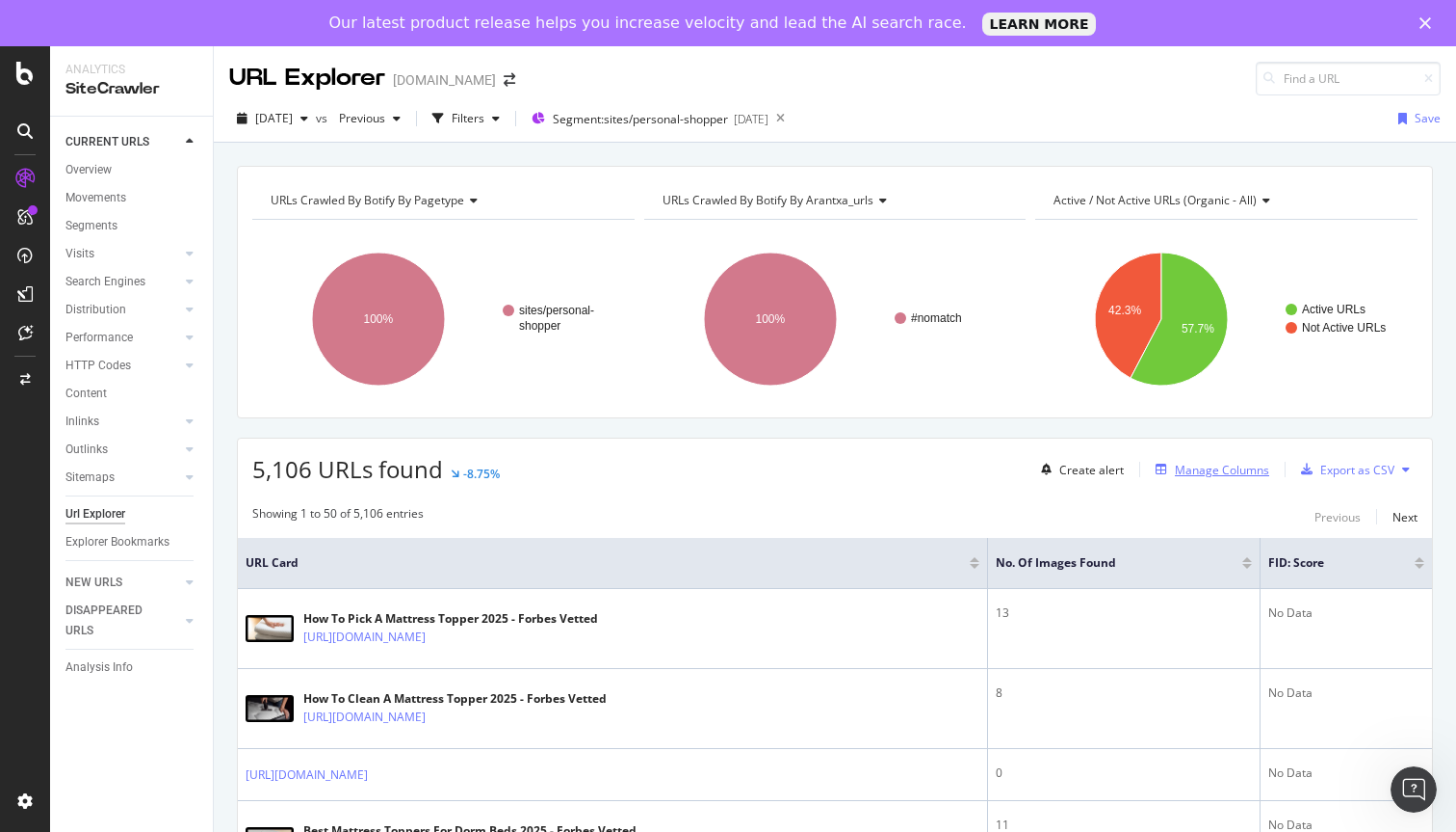
click at [1191, 474] on div "Manage Columns" at bounding box center [1222, 469] width 94 height 17
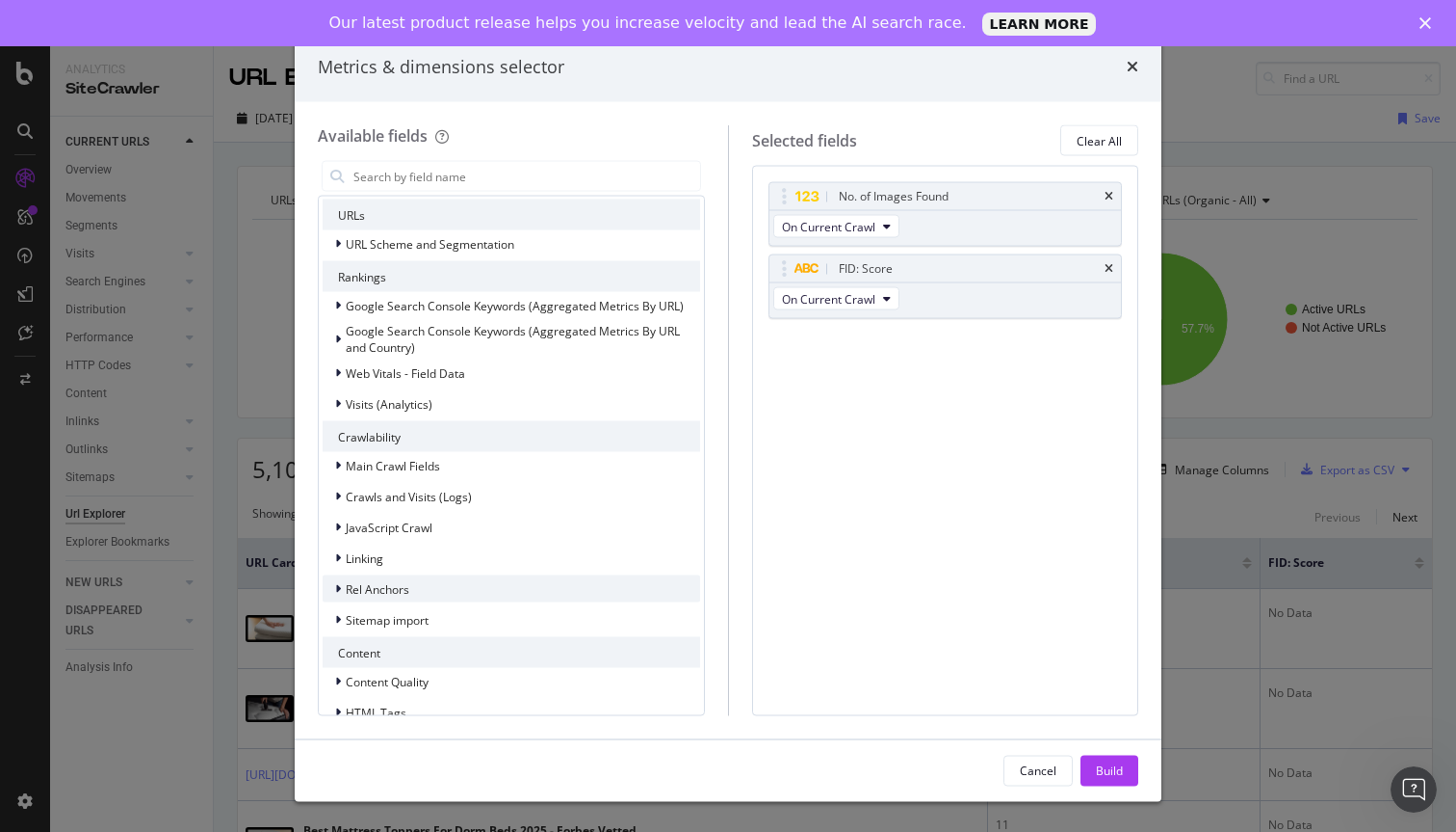
scroll to position [234, 0]
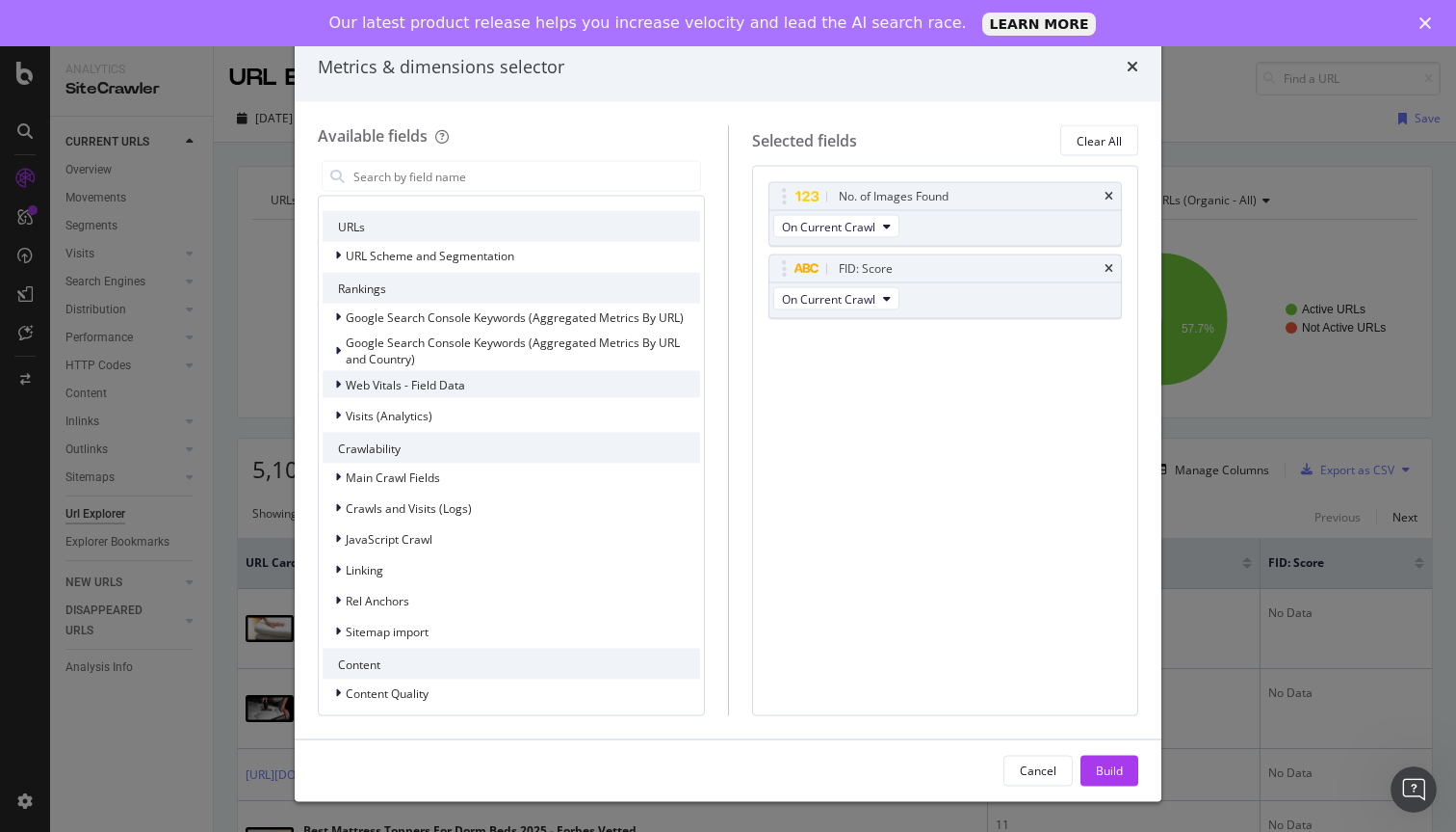
click at [400, 383] on span "Web Vitals - Field Data" at bounding box center [406, 383] width 120 height 17
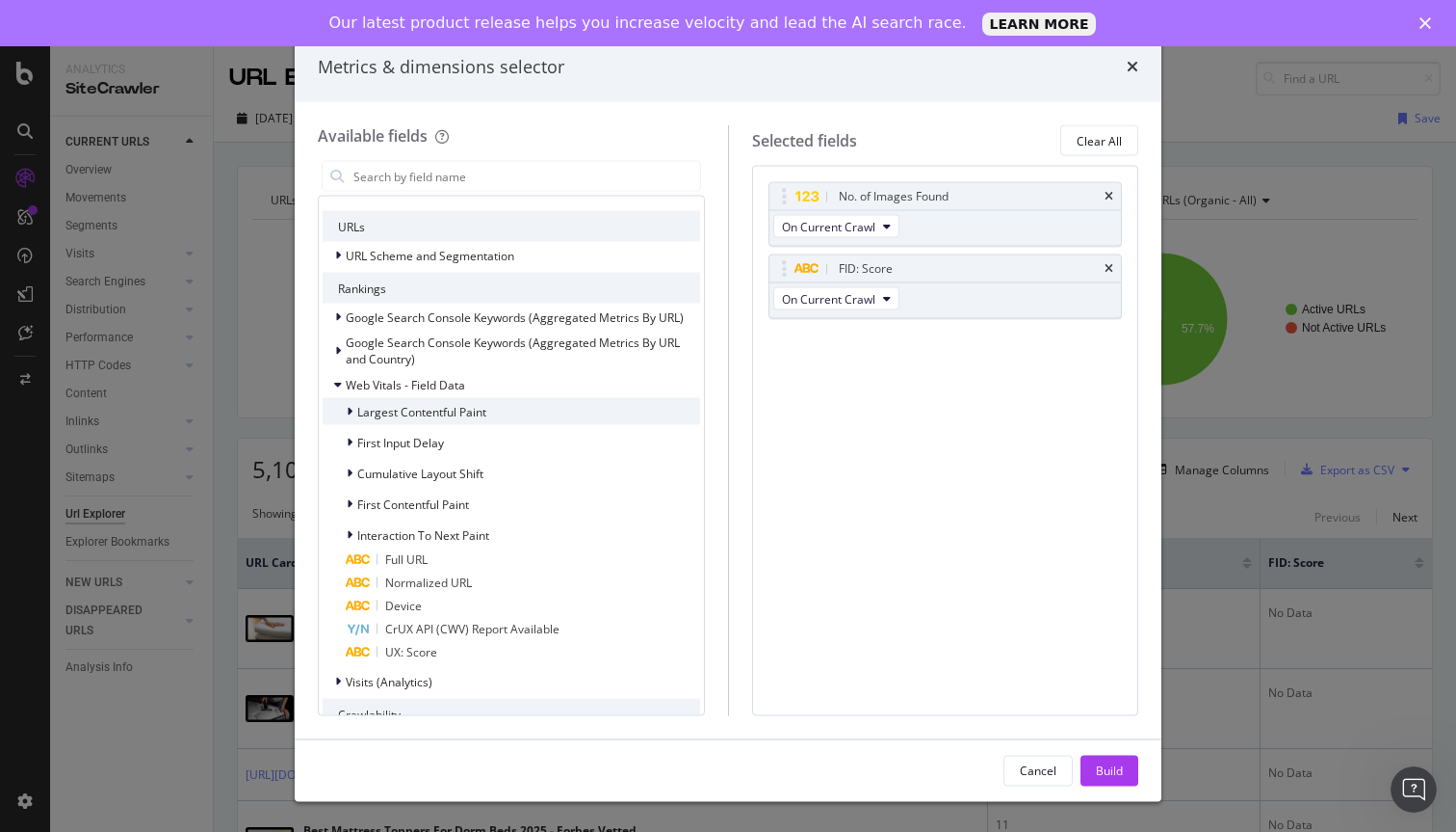
click at [398, 411] on span "Largest Contentful Paint" at bounding box center [421, 411] width 129 height 17
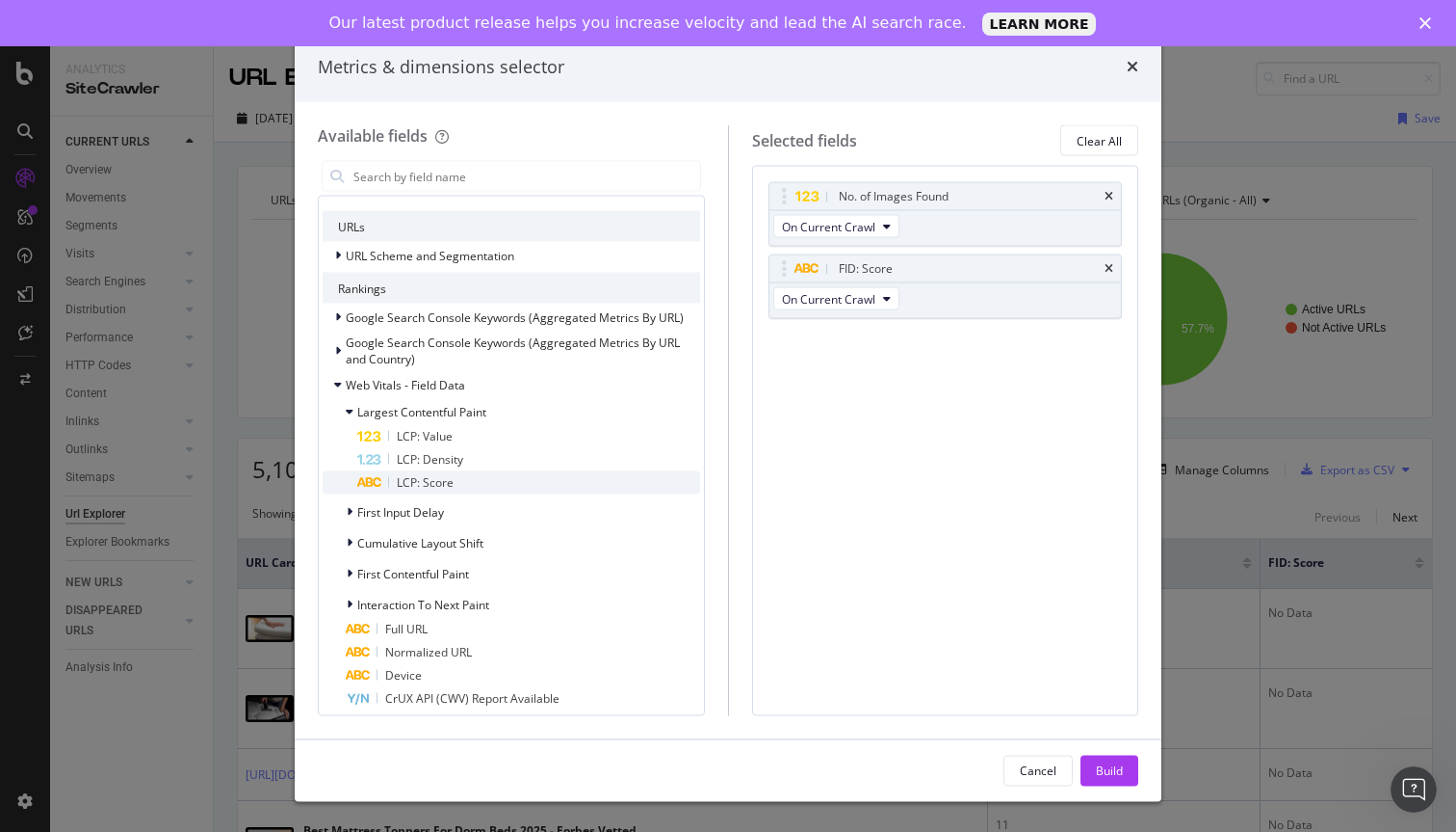
click at [416, 478] on span "LCP: Score" at bounding box center [425, 482] width 56 height 17
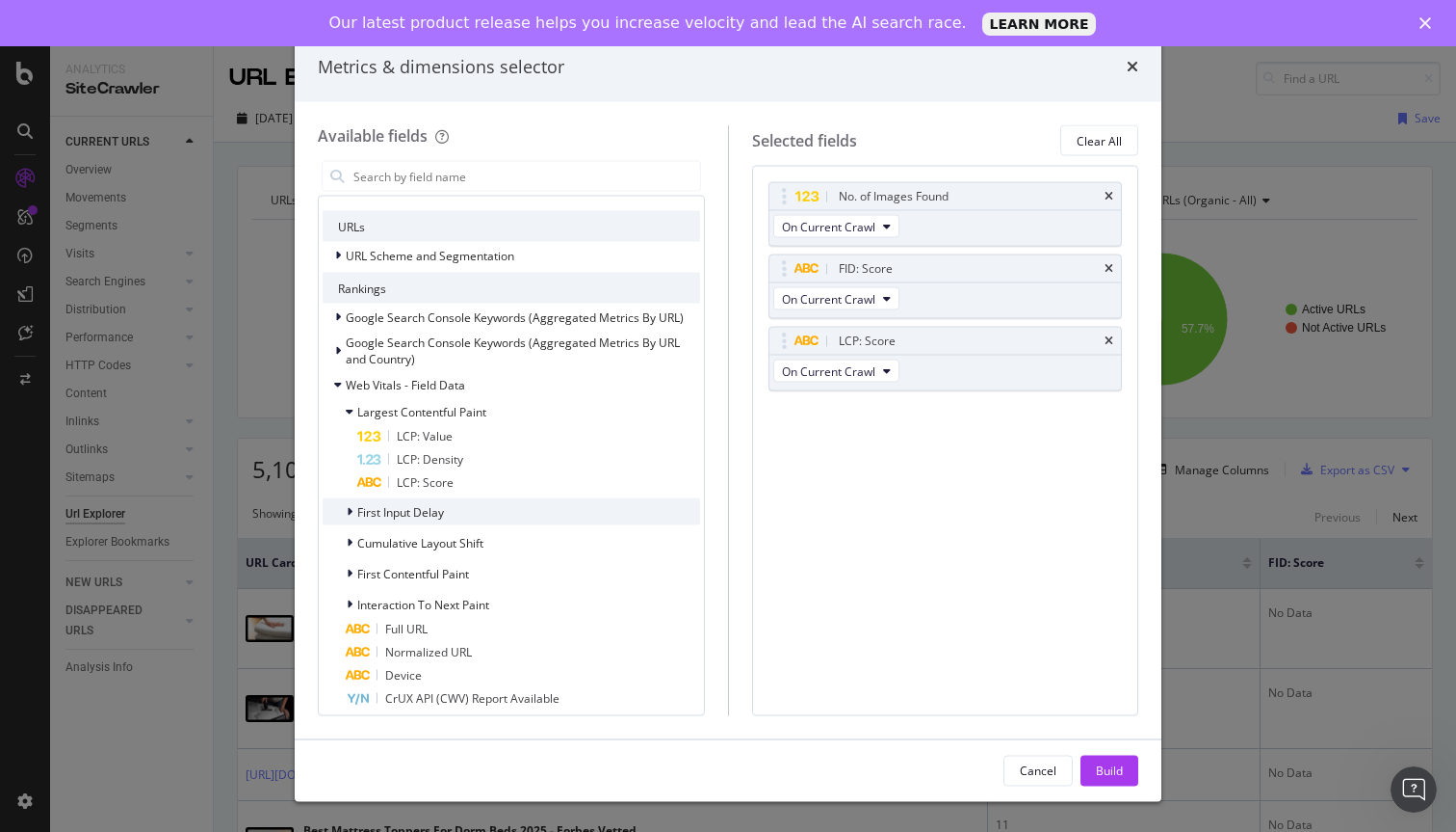
click at [416, 515] on span "First Input Delay" at bounding box center [400, 511] width 87 height 17
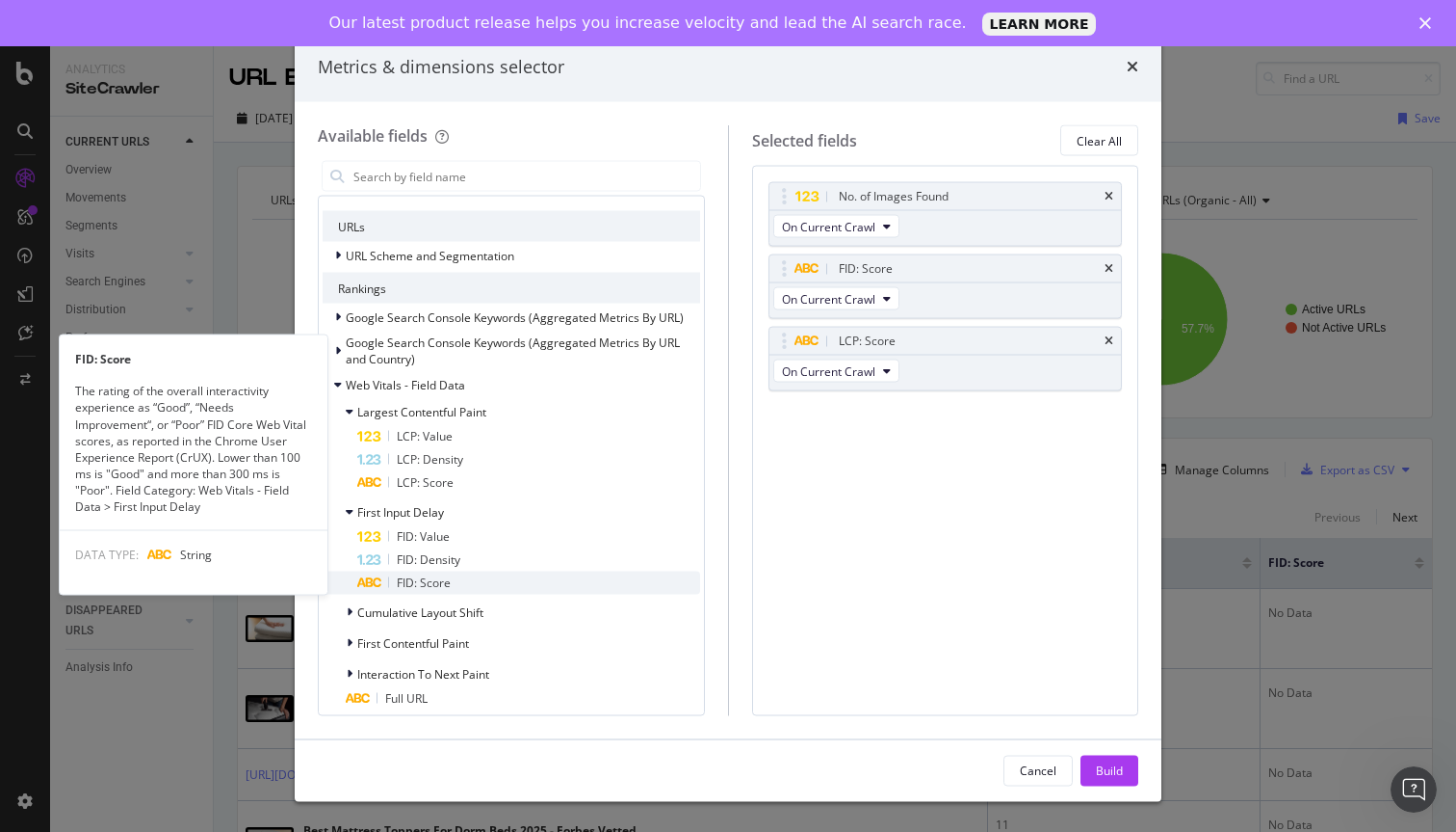
click at [422, 578] on span "FID: Score" at bounding box center [423, 582] width 53 height 17
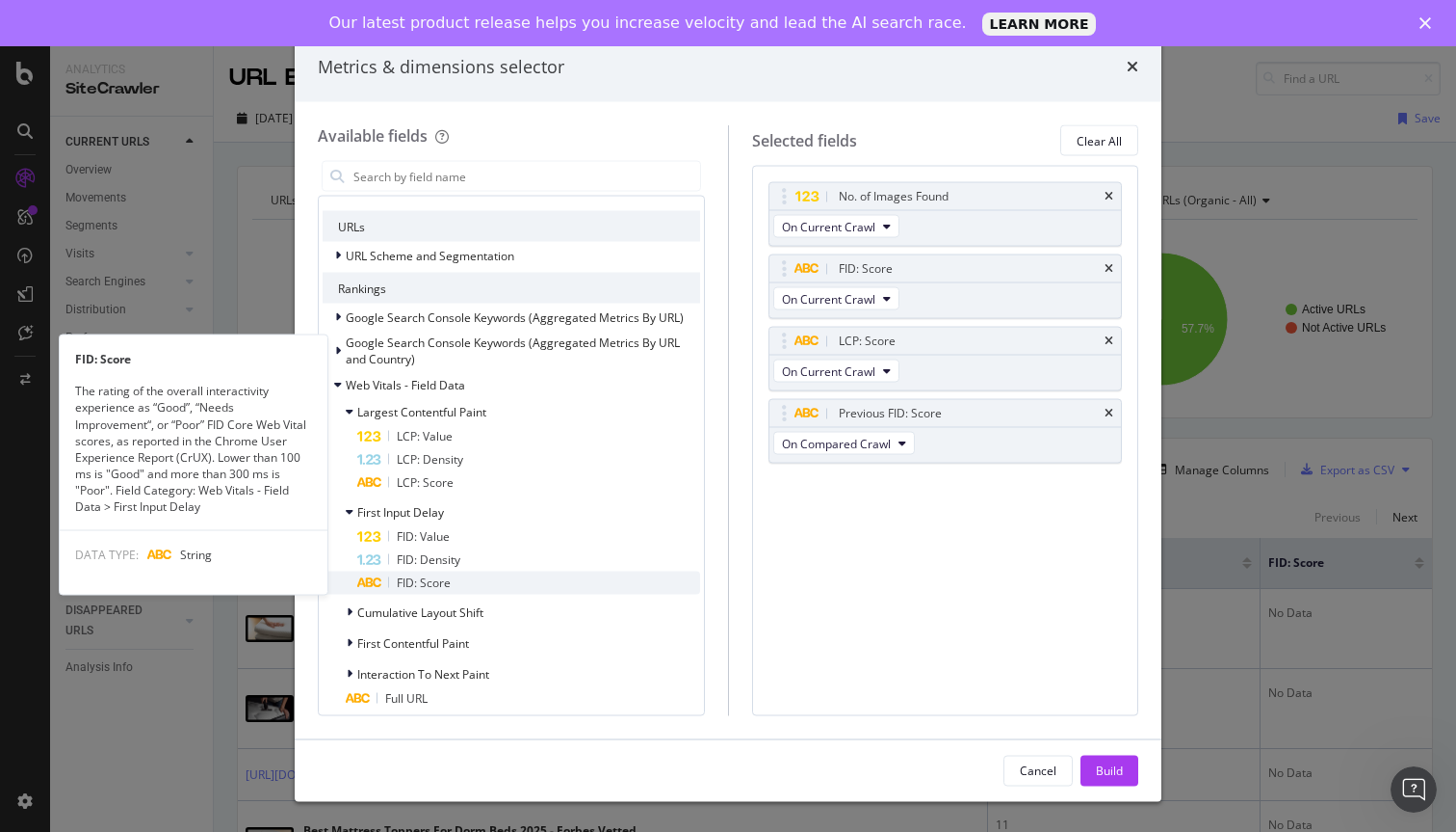
scroll to position [254, 0]
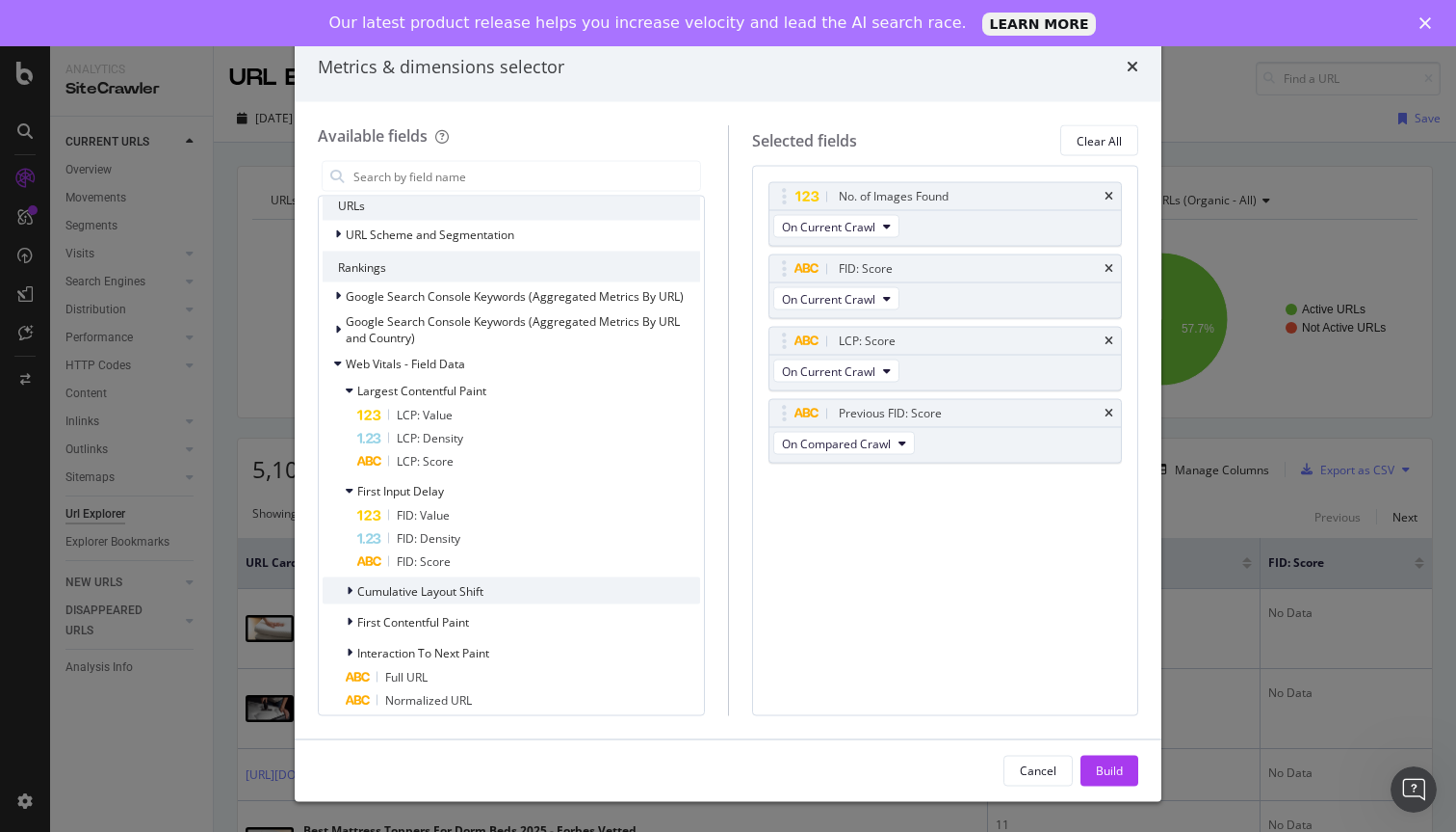
click at [422, 581] on div "Cumulative Layout Shift" at bounding box center [403, 591] width 160 height 19
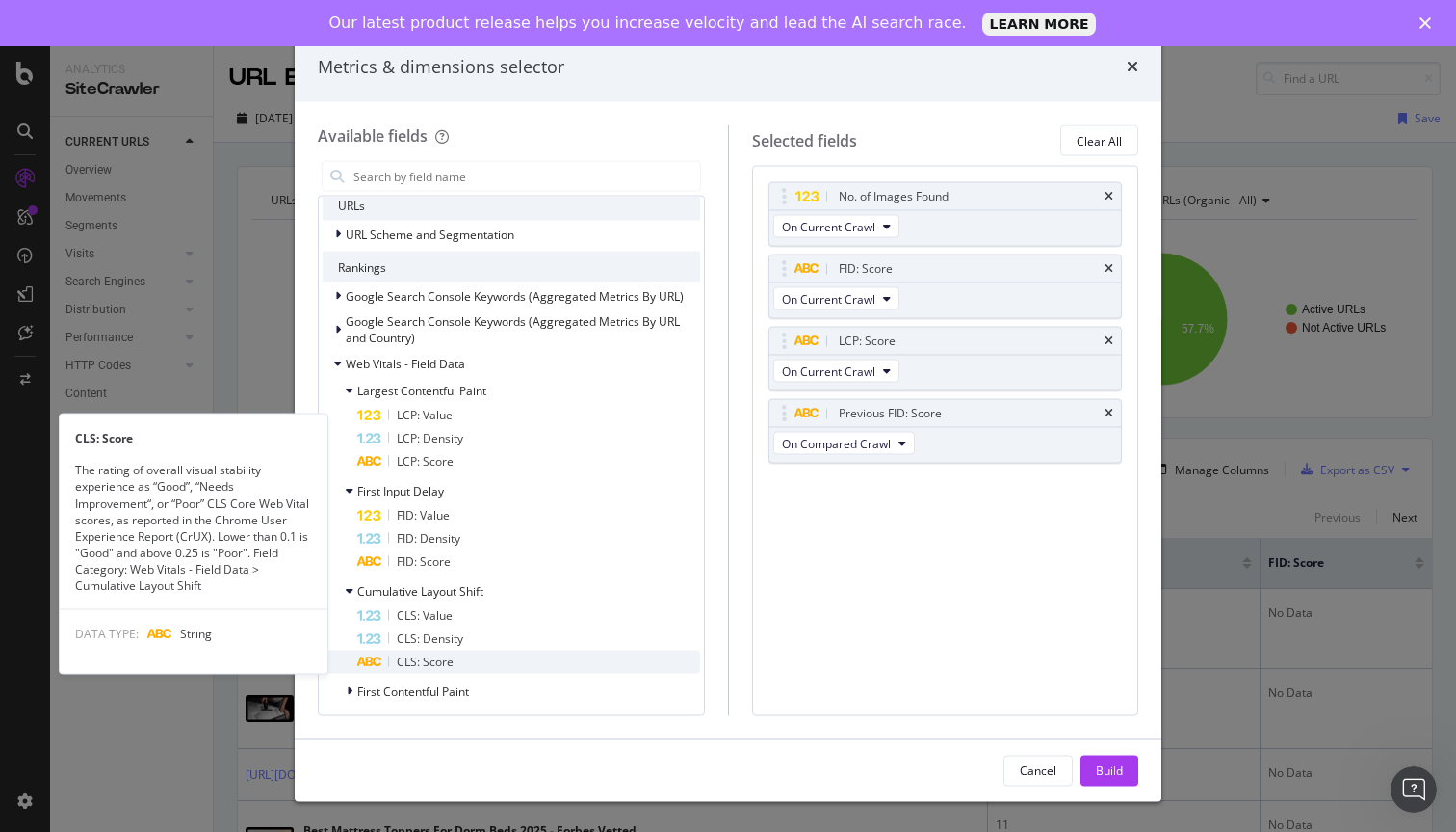
click at [426, 665] on span "CLS: Score" at bounding box center [425, 661] width 56 height 17
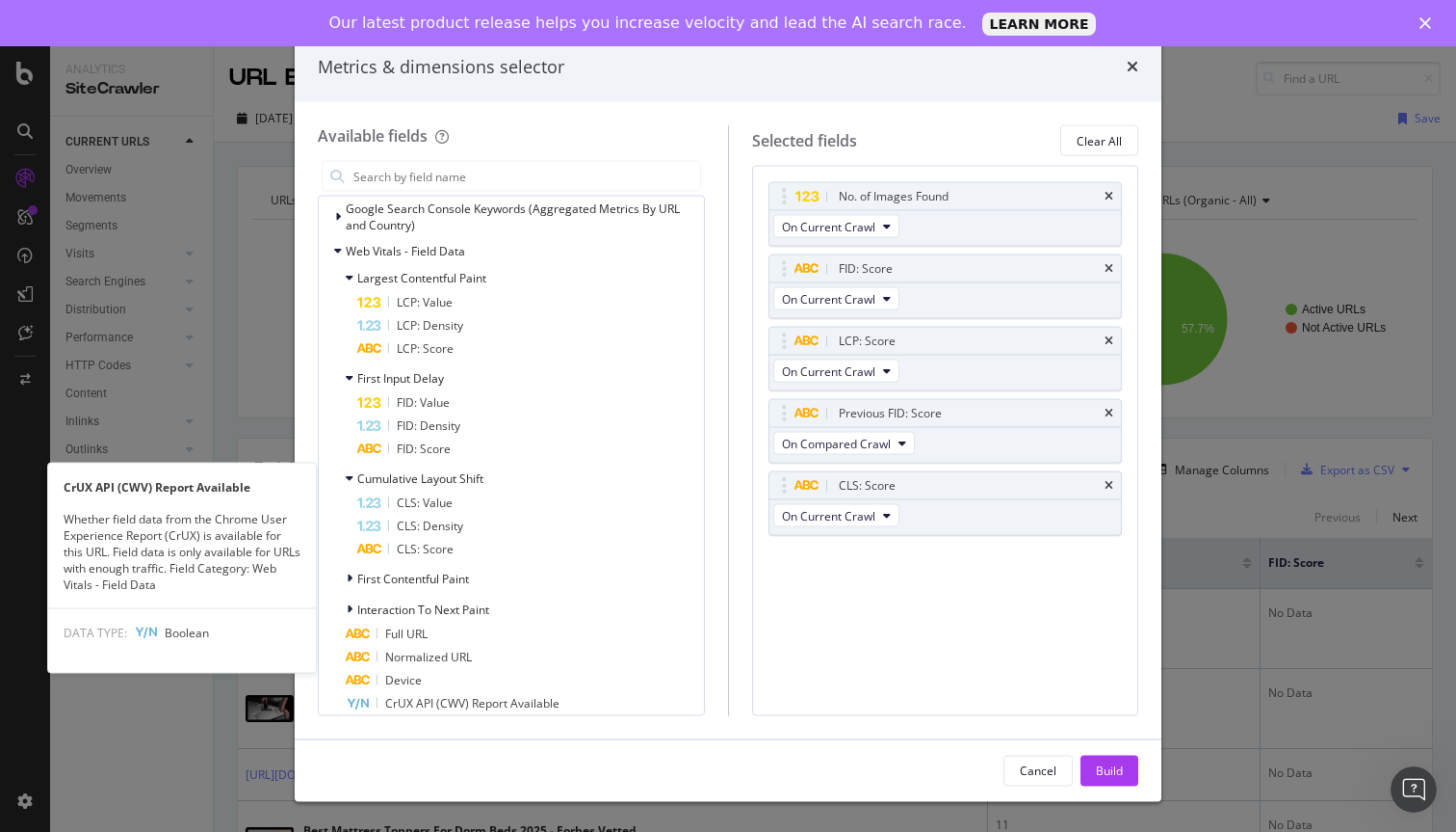
scroll to position [414, 0]
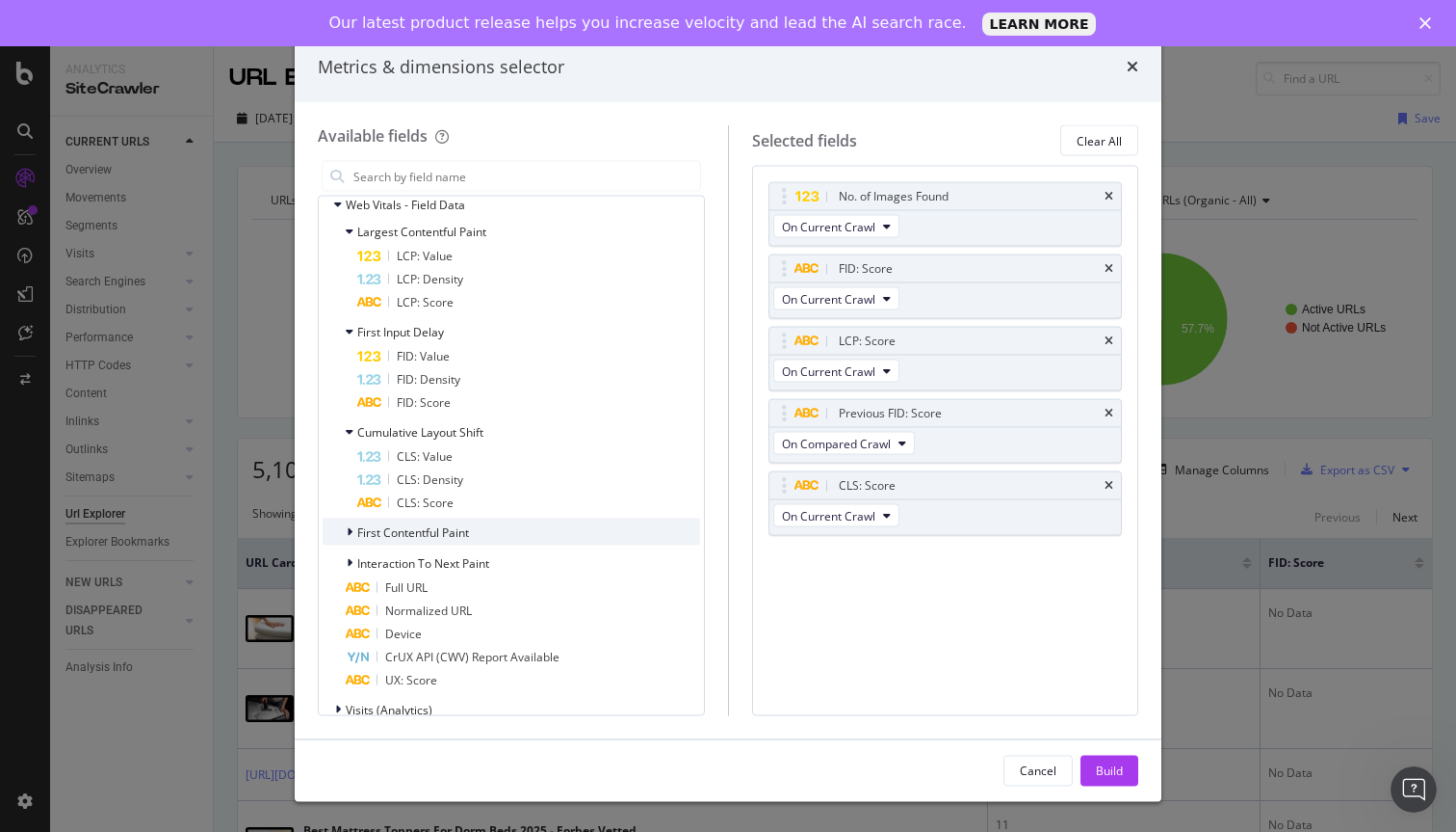
click at [436, 534] on span "First Contentful Paint" at bounding box center [412, 531] width 112 height 17
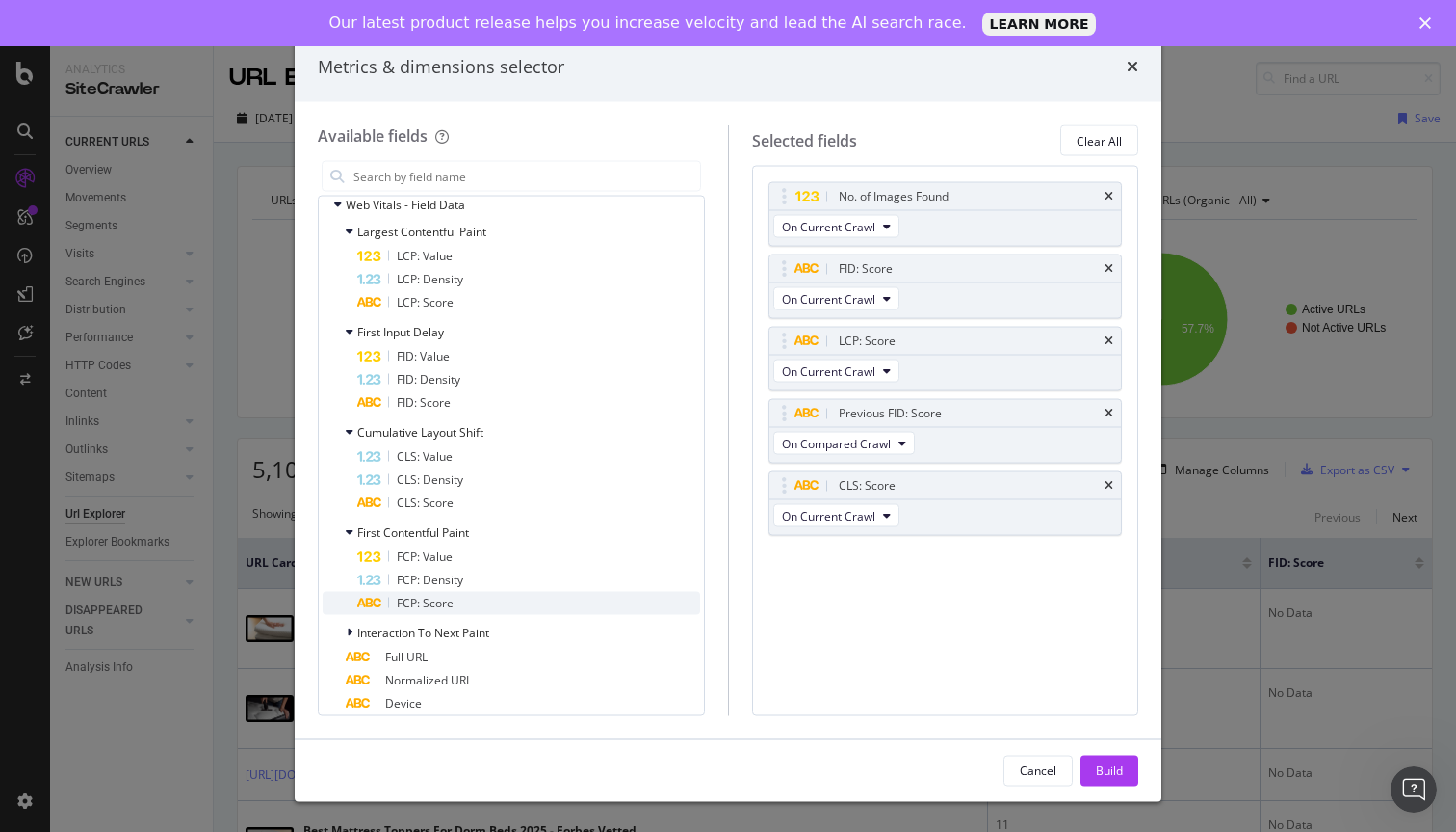
click at [435, 599] on span "FCP: Score" at bounding box center [425, 602] width 56 height 17
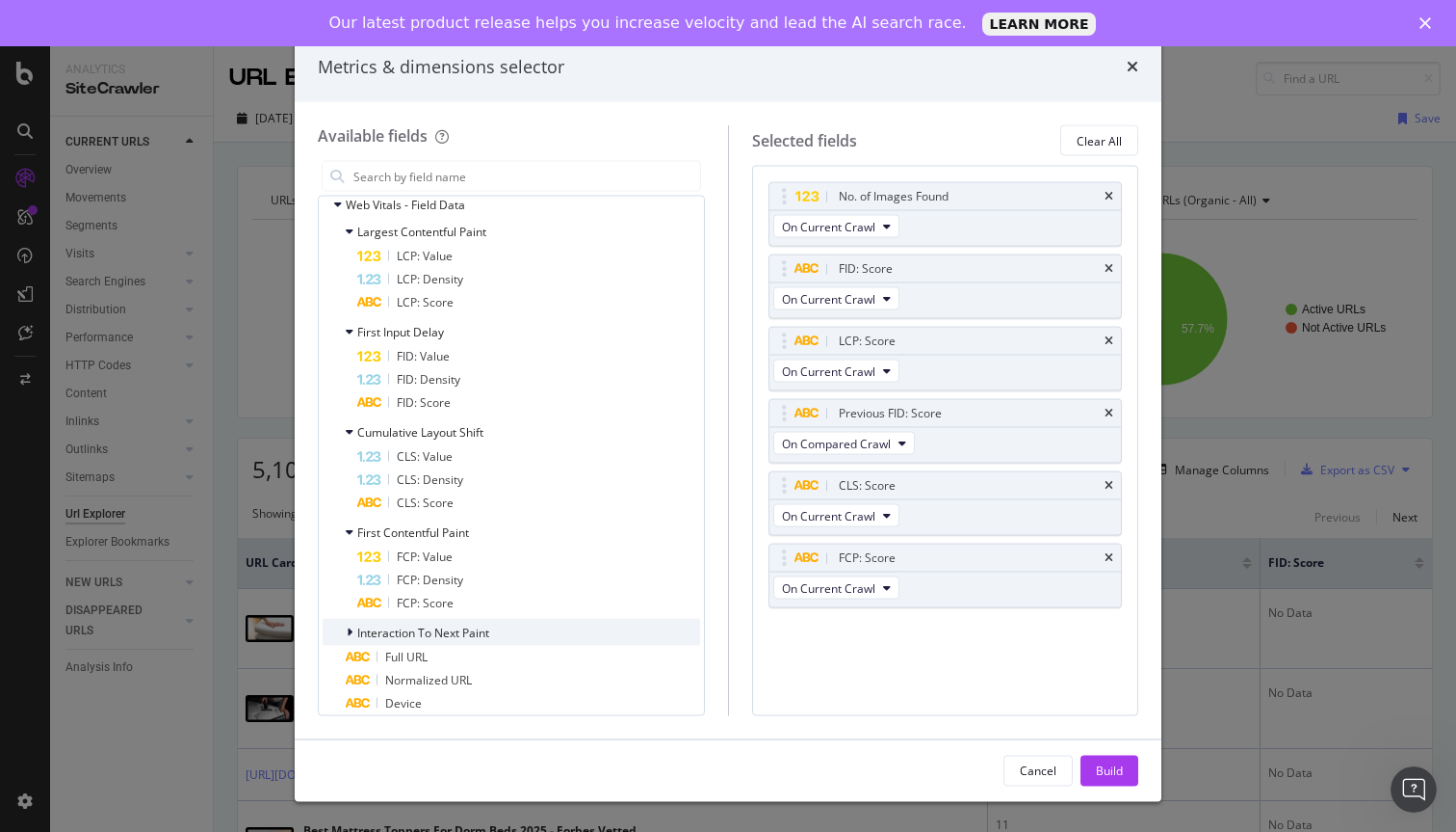
click at [441, 632] on span "Interaction To Next Paint" at bounding box center [423, 632] width 132 height 17
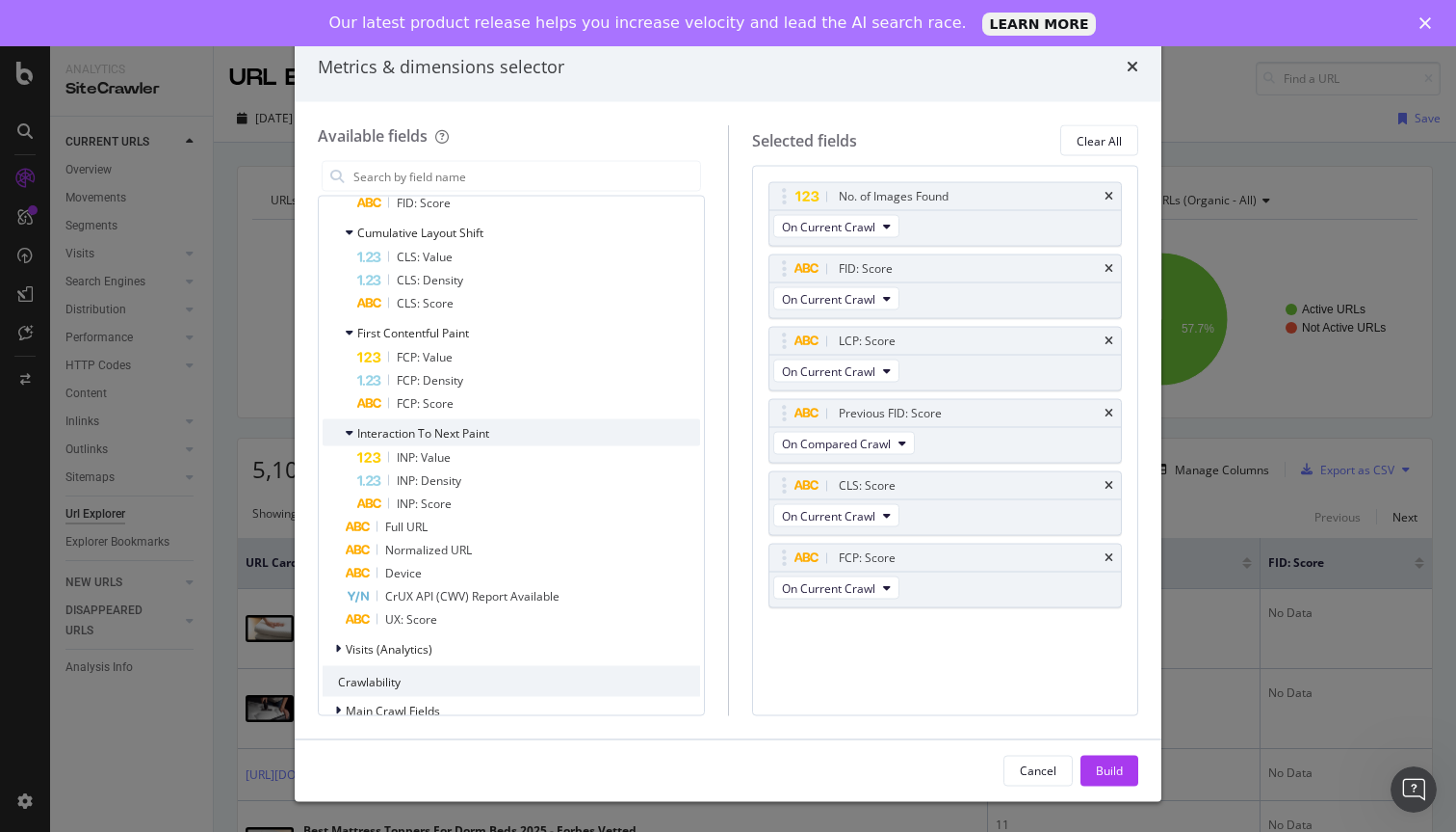
scroll to position [615, 0]
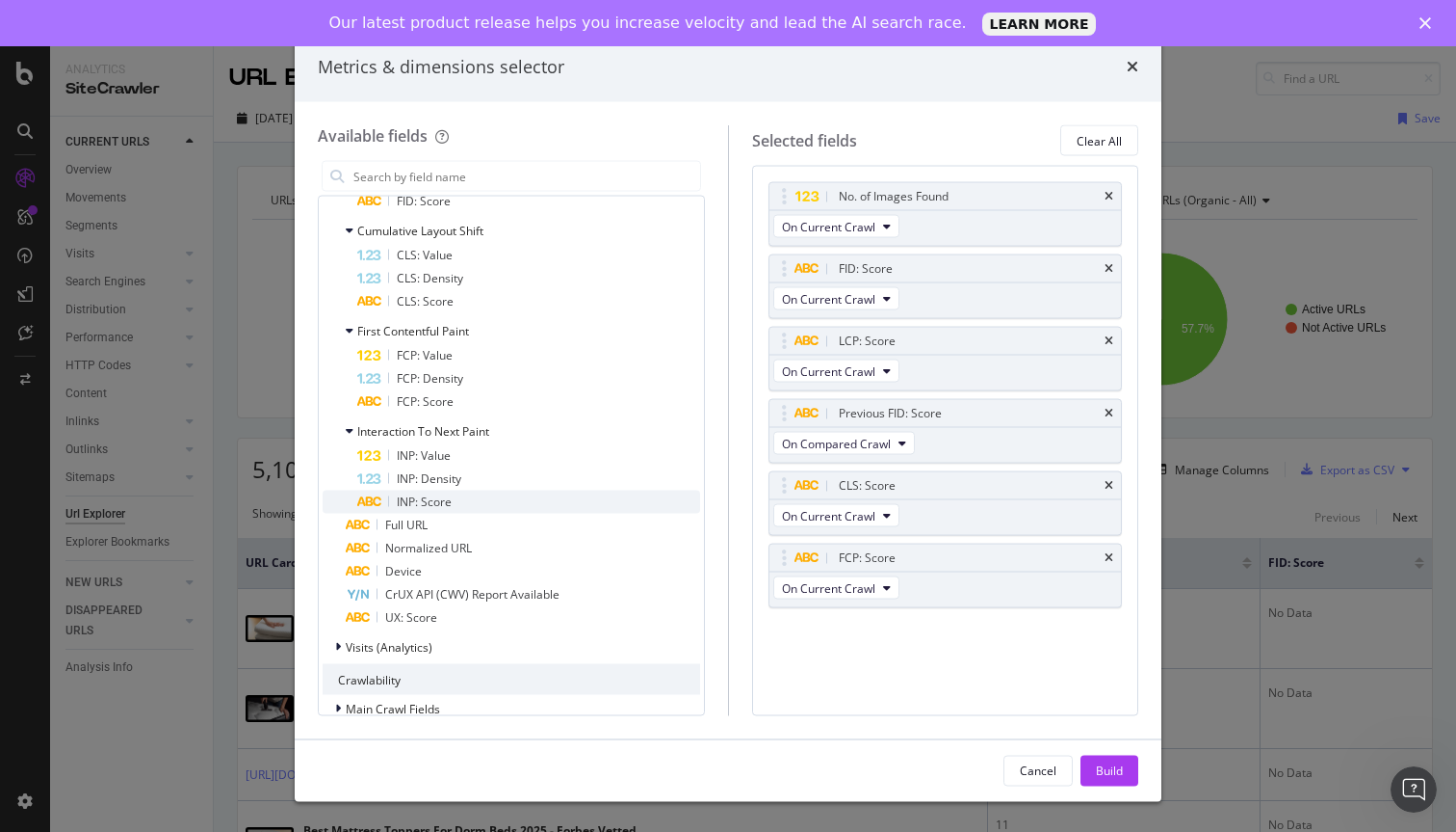
click at [442, 509] on span "INP: Score" at bounding box center [424, 501] width 54 height 17
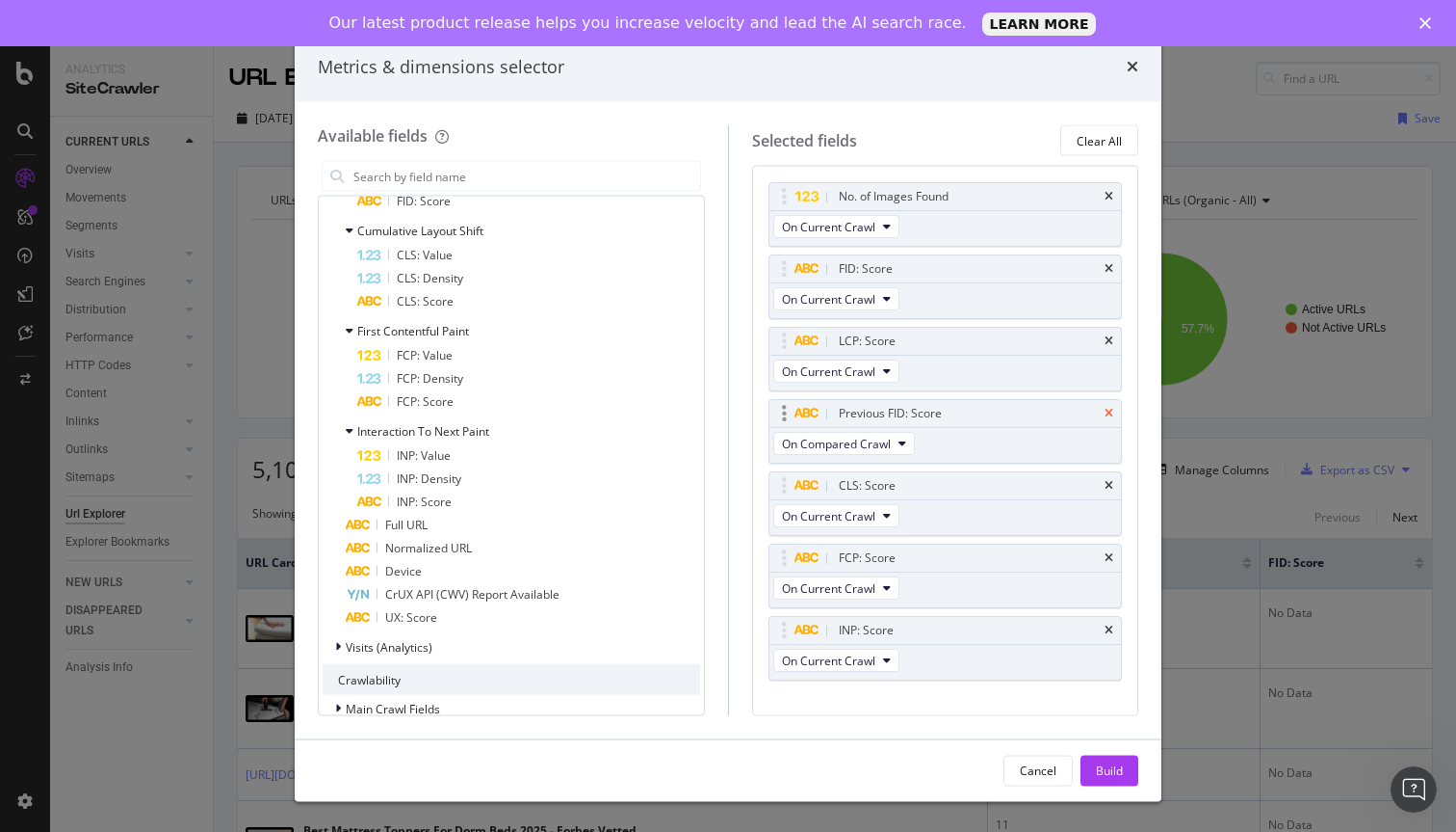
click at [1112, 409] on icon "times" at bounding box center [1109, 414] width 9 height 12
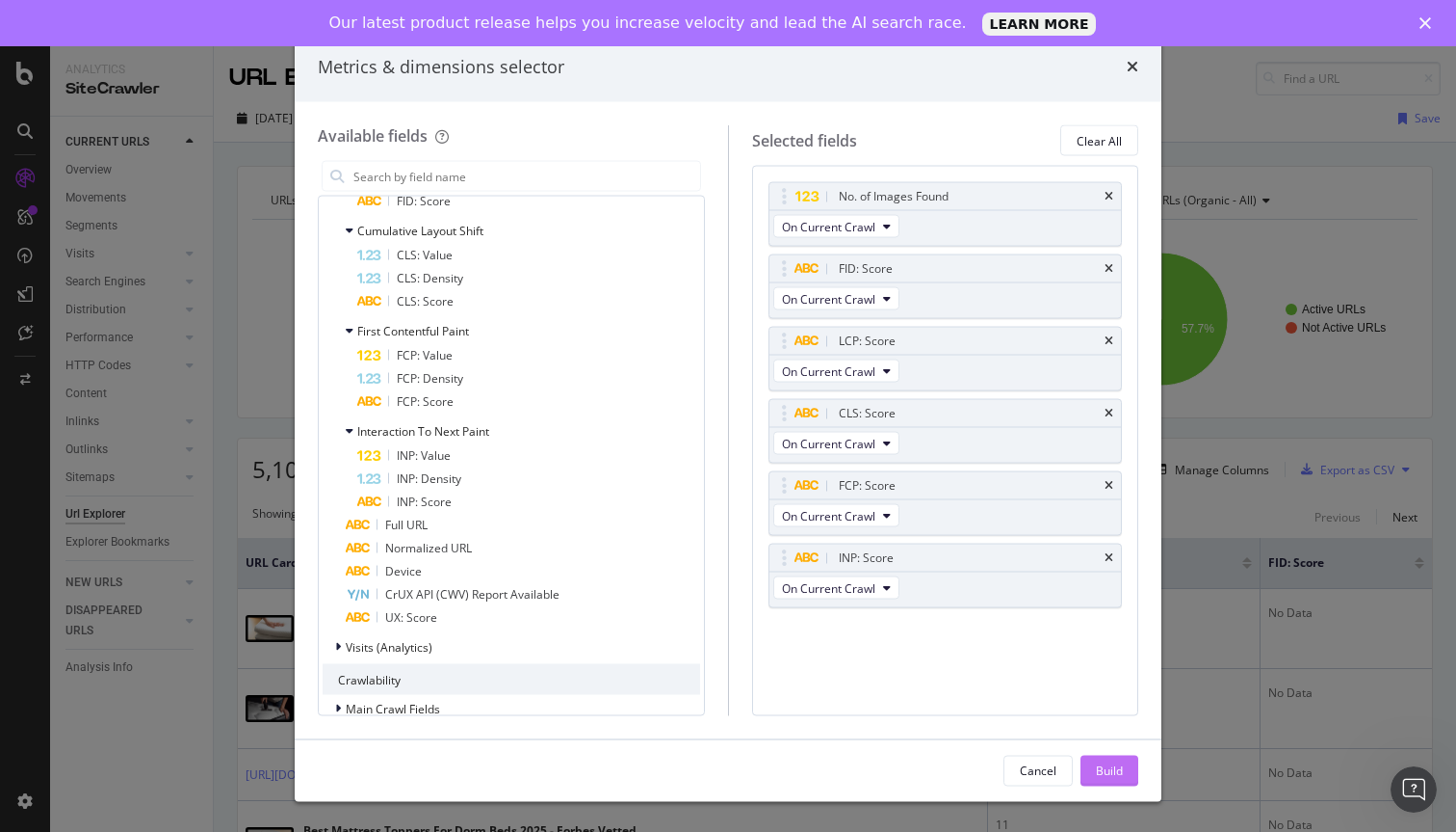
click at [1117, 774] on div "Build" at bounding box center [1110, 769] width 27 height 17
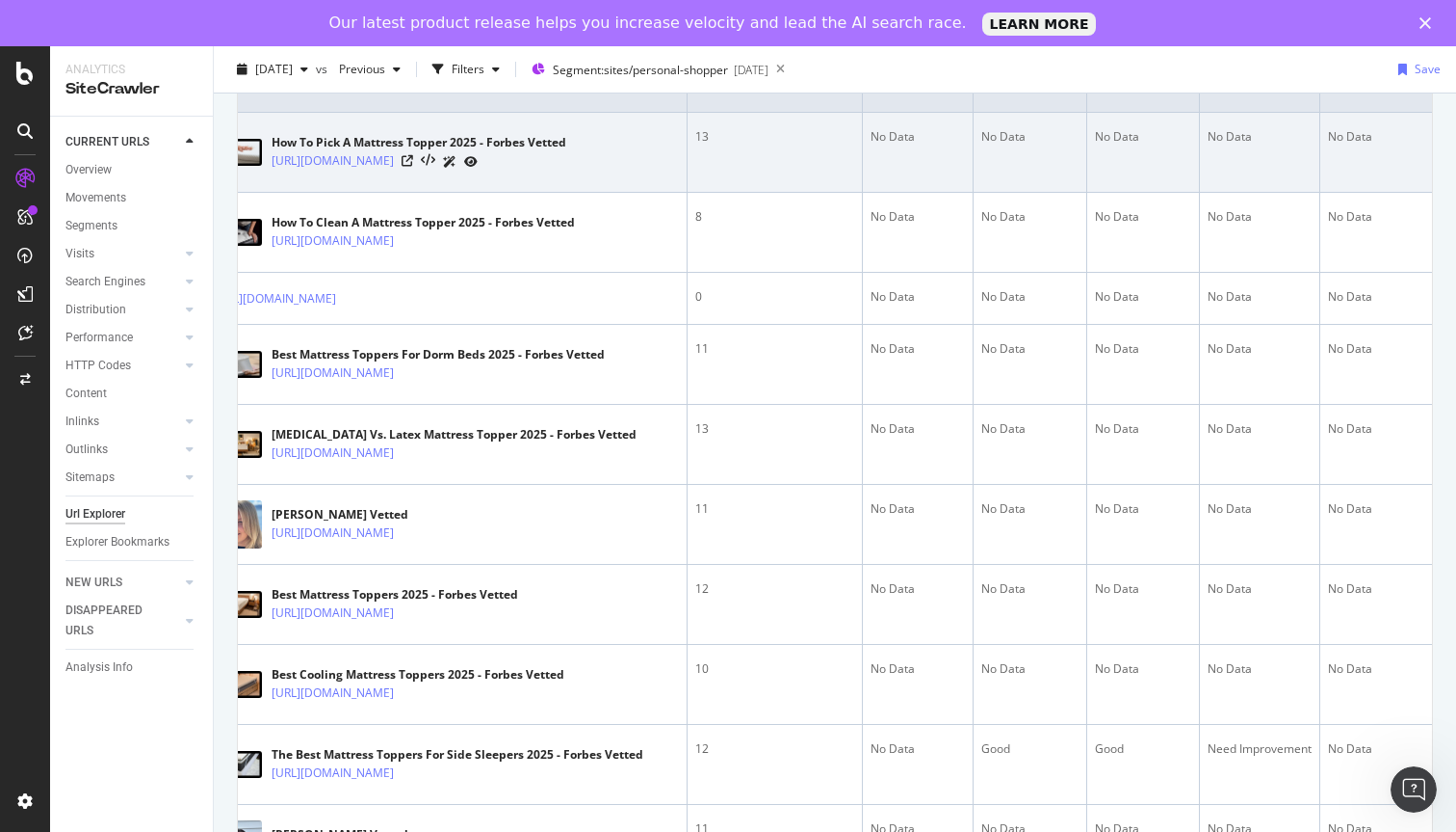
scroll to position [442, 0]
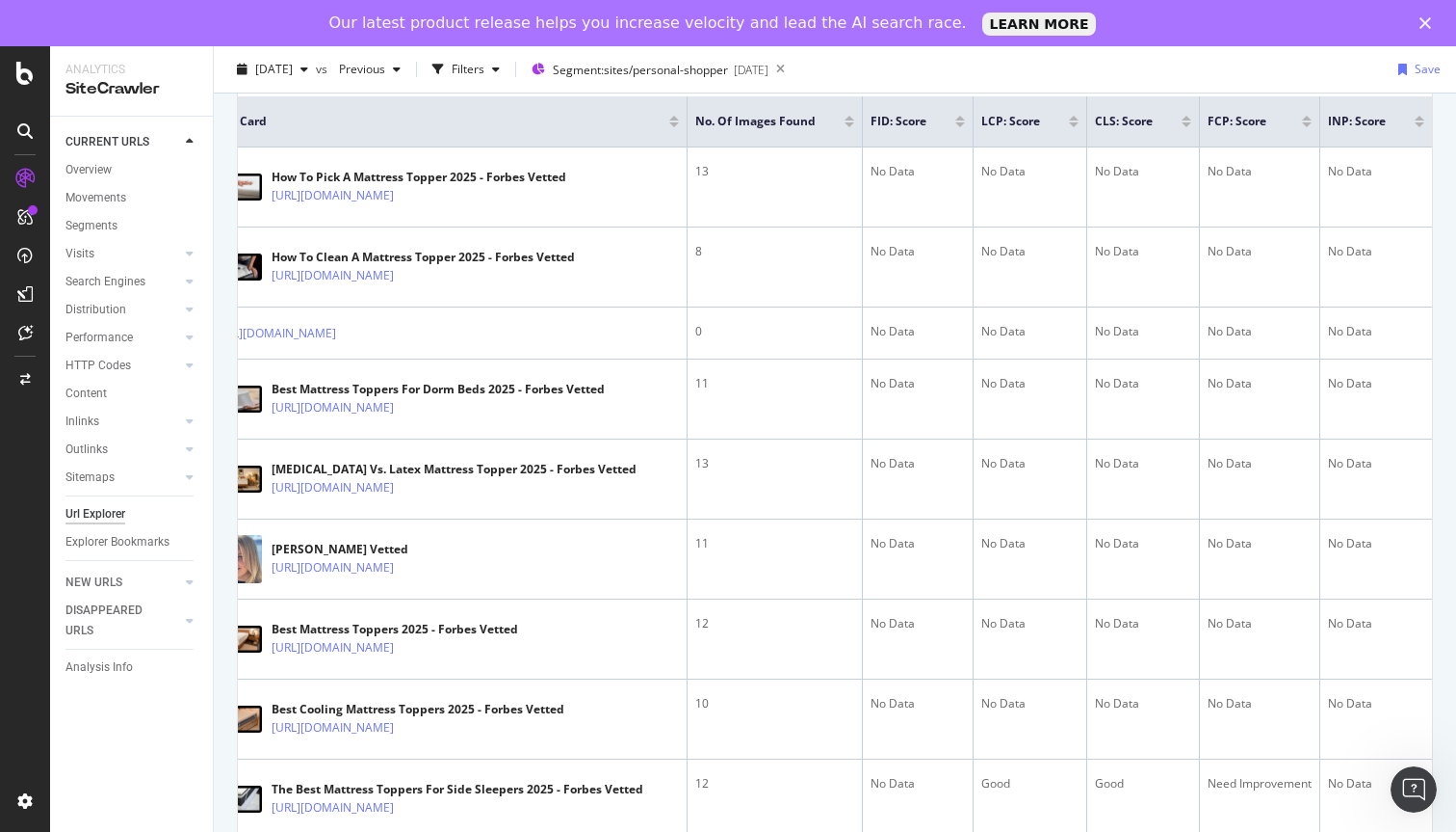
click at [1070, 123] on div at bounding box center [1074, 125] width 10 height 5
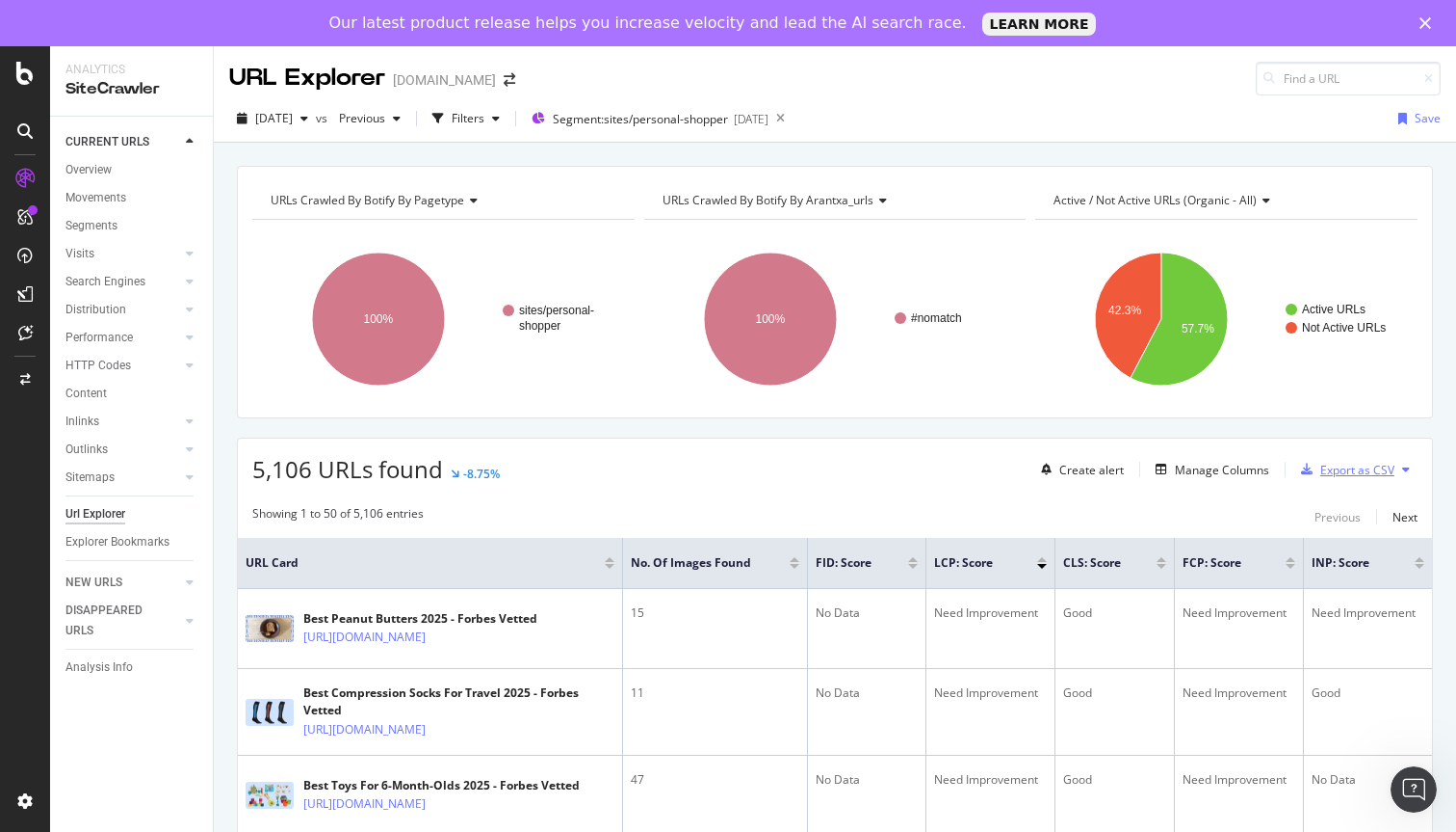
click at [1350, 466] on div "Export as CSV" at bounding box center [1358, 469] width 74 height 17
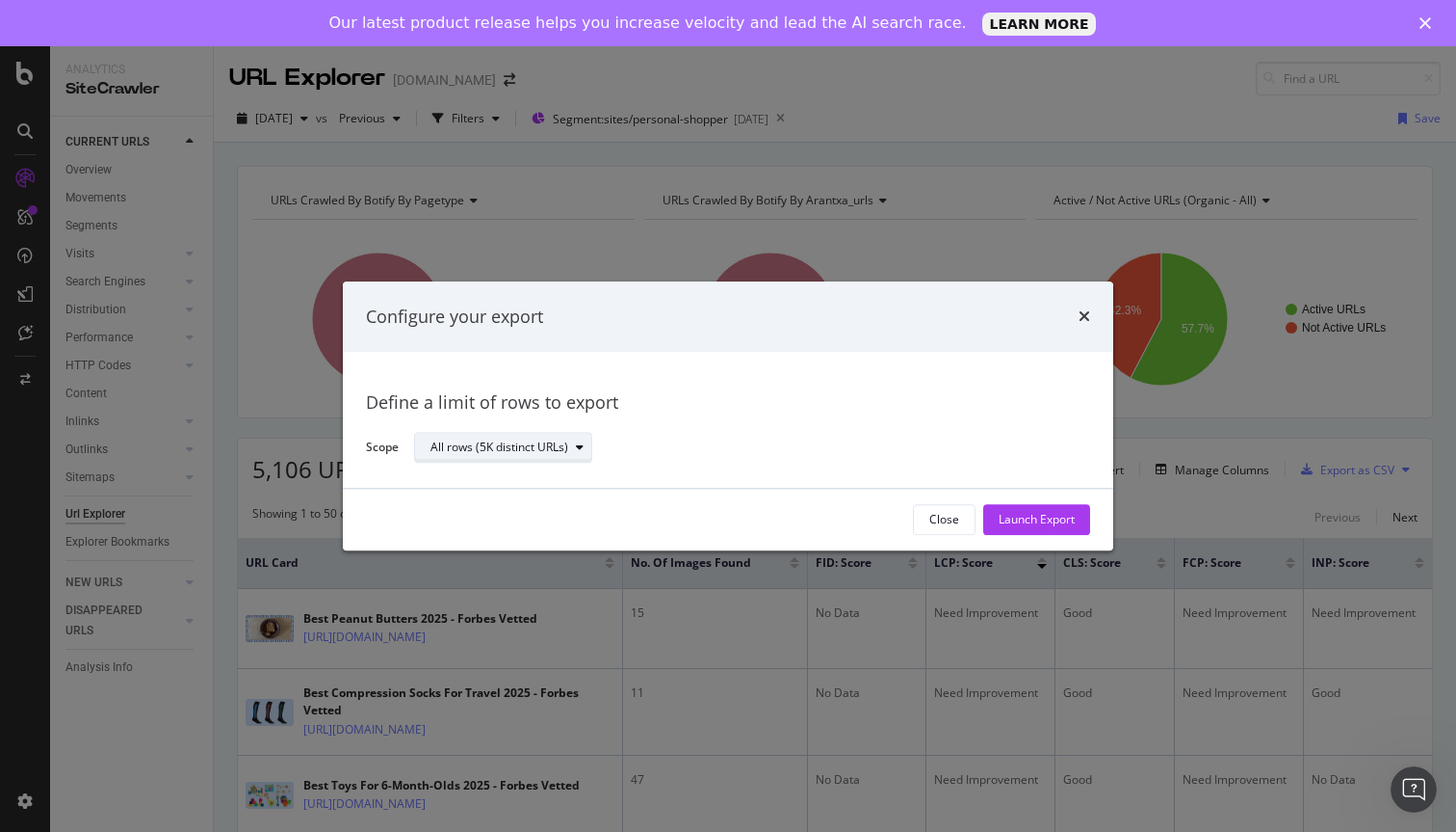
click at [494, 444] on div "All rows (5K distinct URLs)" at bounding box center [500, 449] width 138 height 12
click at [1019, 520] on div "Launch Export" at bounding box center [1037, 520] width 76 height 17
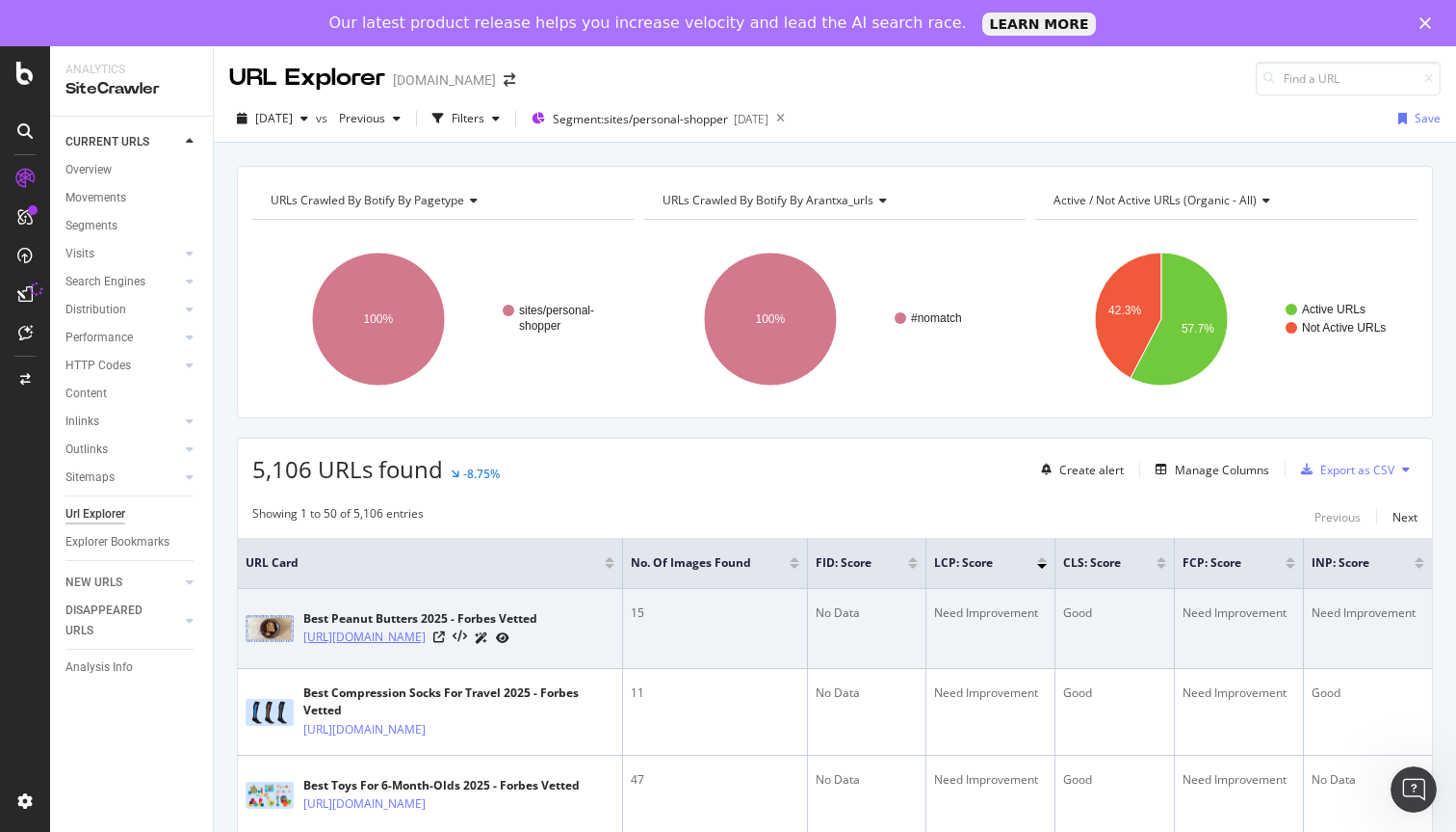
click at [426, 635] on link "[URL][DOMAIN_NAME]" at bounding box center [365, 637] width 123 height 19
click at [445, 641] on icon at bounding box center [440, 637] width 12 height 12
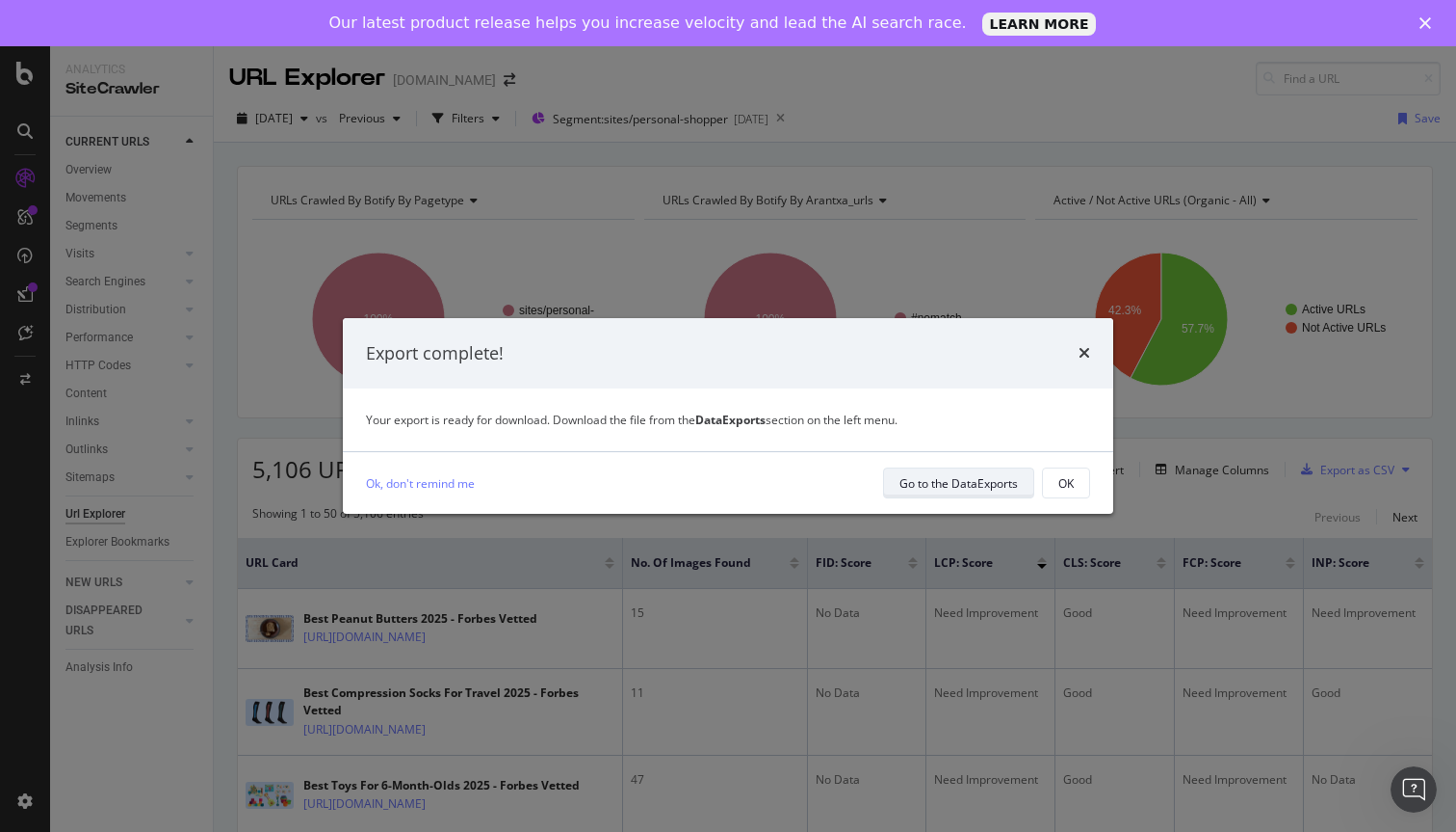
click at [961, 486] on div "Go to the DataExports" at bounding box center [959, 483] width 119 height 17
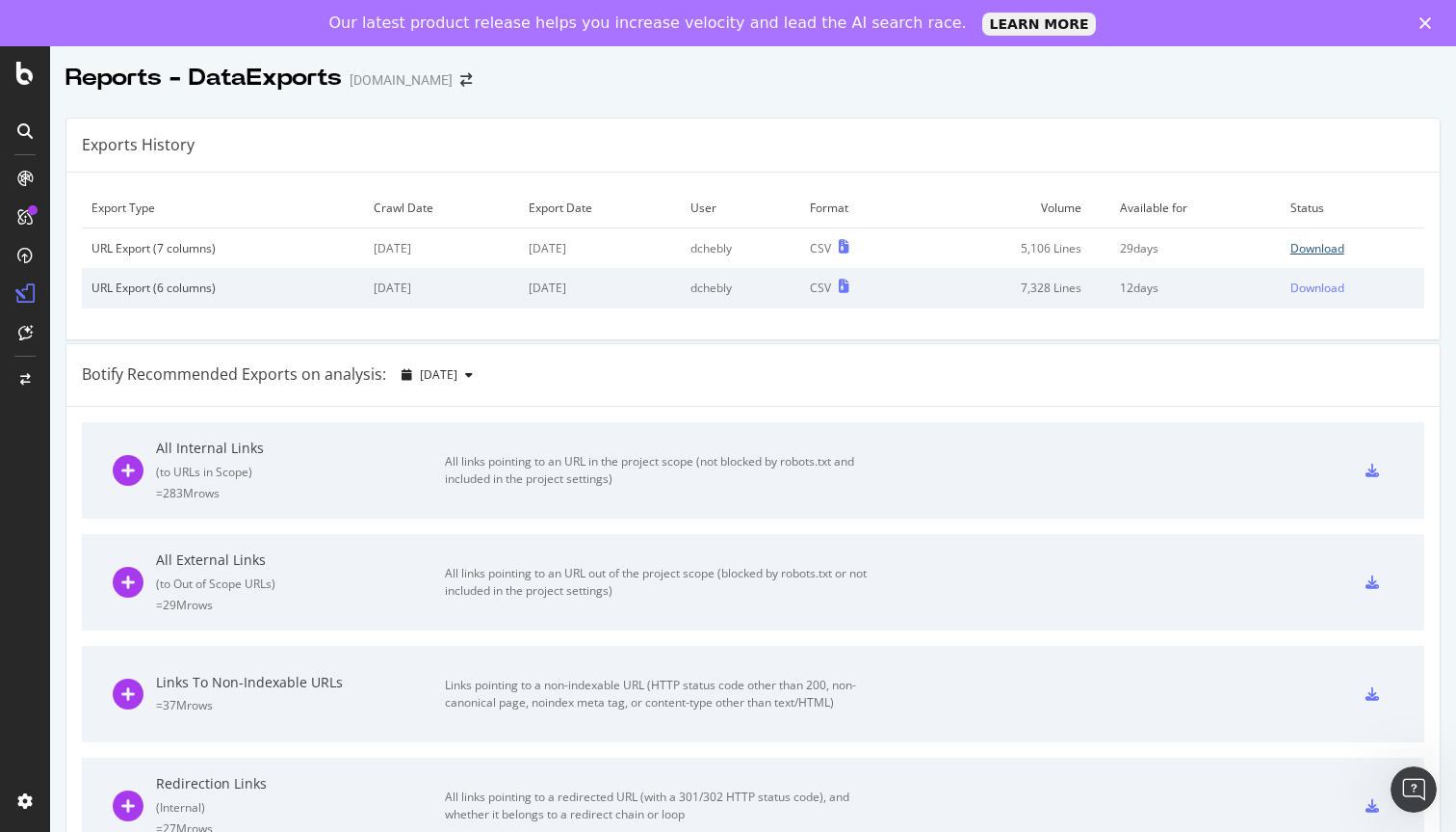
click at [1304, 246] on div "Download" at bounding box center [1317, 248] width 53 height 17
